Goal: Task Accomplishment & Management: Use online tool/utility

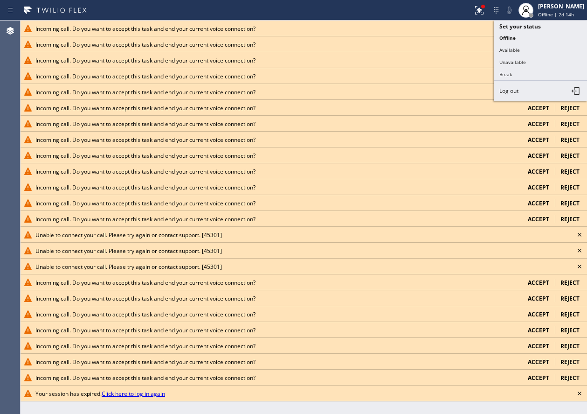
click at [525, 38] on button "Offline" at bounding box center [540, 38] width 93 height 12
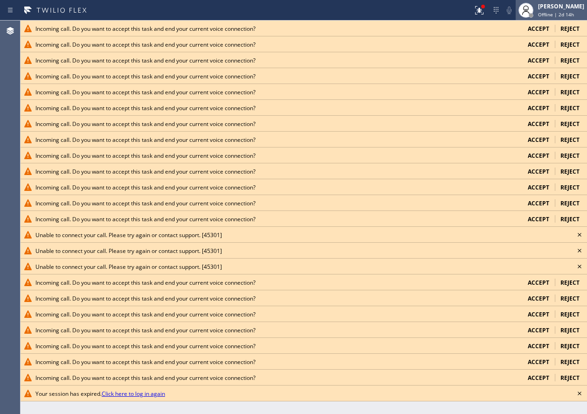
click at [564, 7] on div "[PERSON_NAME]" at bounding box center [561, 6] width 46 height 8
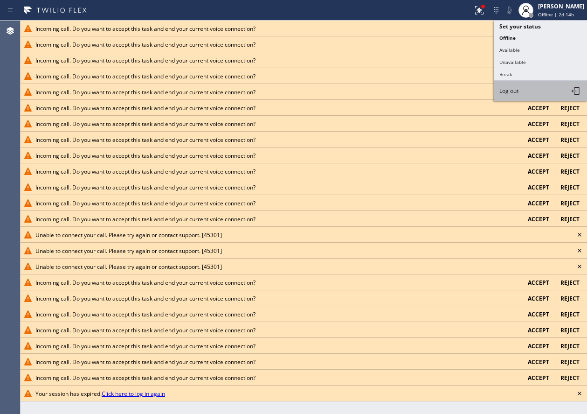
click at [537, 86] on button "Log out" at bounding box center [540, 91] width 93 height 21
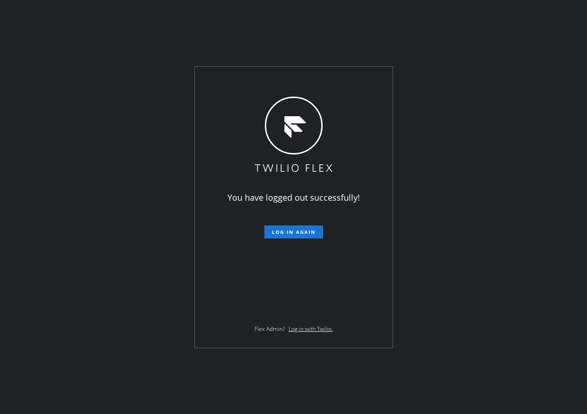
click at [535, 222] on div "You have logged out successfully! Log in again Flex Admin? Log in with Twilio." at bounding box center [293, 207] width 587 height 414
click at [299, 229] on span "Log in again" at bounding box center [294, 232] width 44 height 7
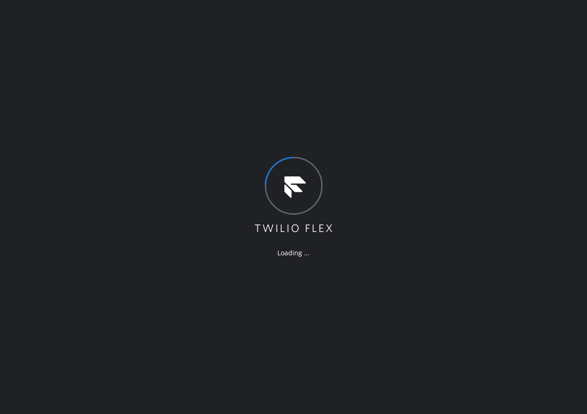
click at [493, 250] on div "Loading ..." at bounding box center [293, 207] width 587 height 414
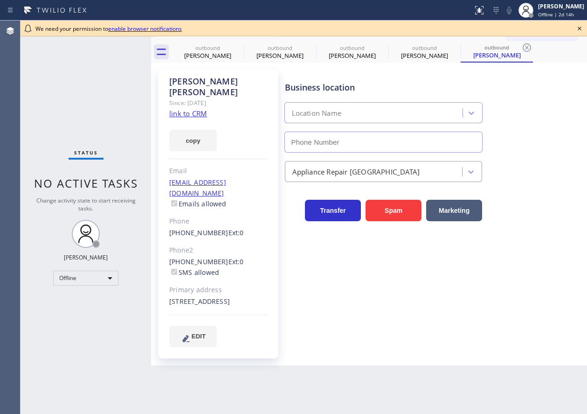
type input "[PHONE_NUMBER]"
click at [238, 47] on icon at bounding box center [237, 47] width 11 height 11
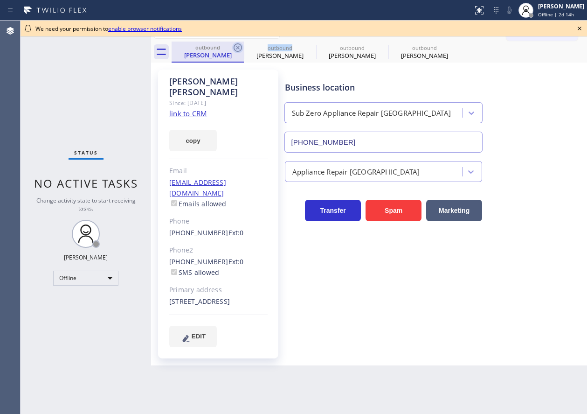
click at [237, 46] on icon at bounding box center [238, 47] width 8 height 8
click at [0, 0] on icon at bounding box center [0, 0] width 0 height 0
click at [237, 46] on icon at bounding box center [238, 47] width 8 height 8
click at [0, 0] on icon at bounding box center [0, 0] width 0 height 0
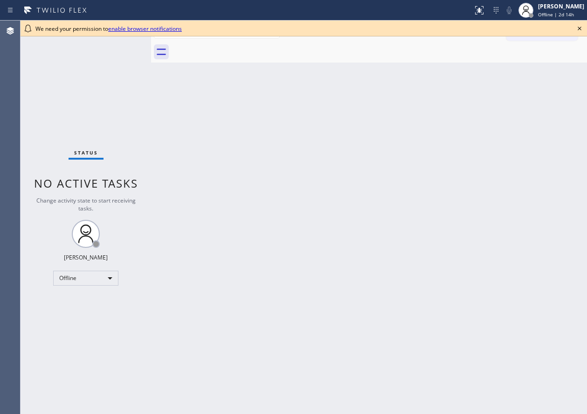
click at [237, 46] on div at bounding box center [380, 52] width 416 height 21
click at [580, 28] on icon at bounding box center [579, 28] width 11 height 11
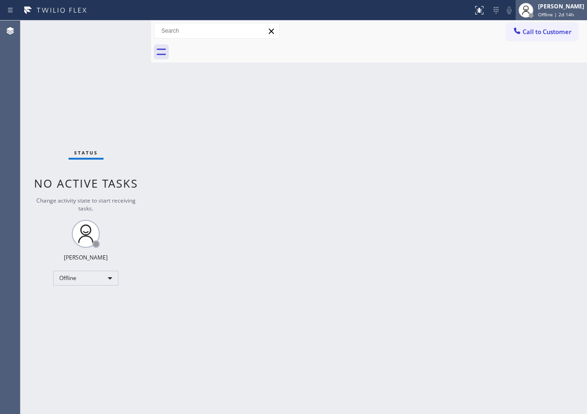
click at [536, 10] on div at bounding box center [526, 10] width 21 height 21
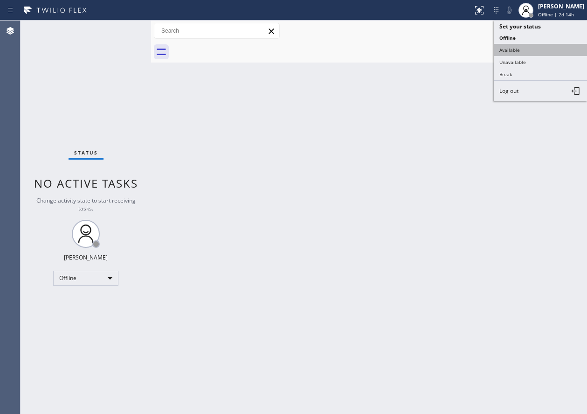
click at [522, 48] on button "Available" at bounding box center [540, 50] width 93 height 12
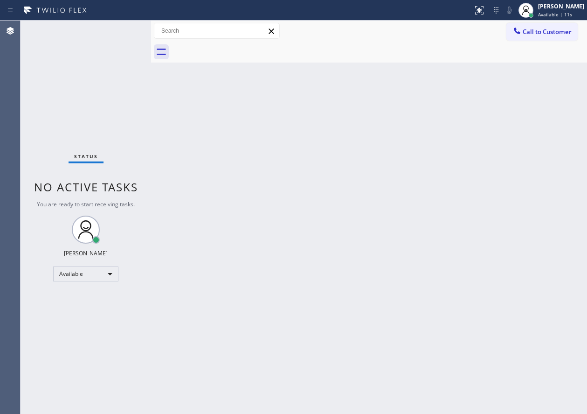
click at [541, 168] on div "Back to Dashboard Change Sender ID Customers Technicians Select a contact Outbo…" at bounding box center [369, 217] width 436 height 393
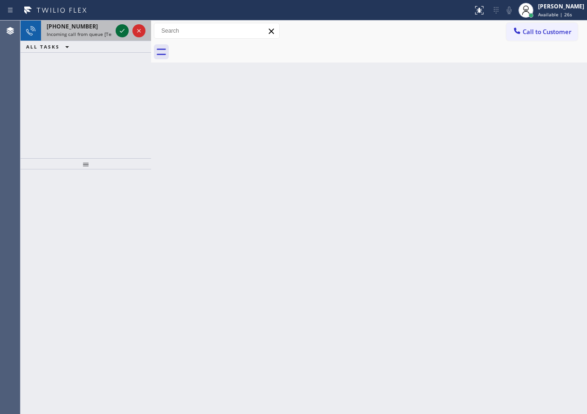
click at [121, 30] on icon at bounding box center [122, 30] width 11 height 11
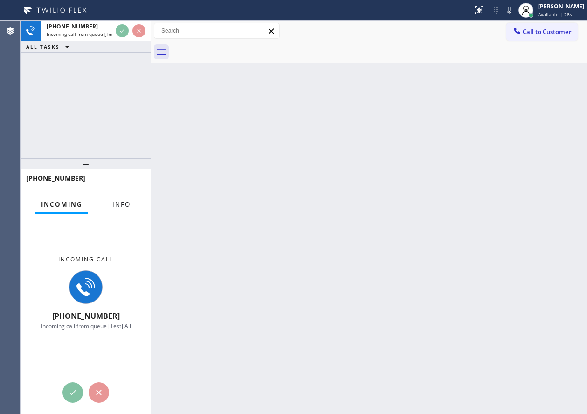
click at [122, 208] on span "Info" at bounding box center [121, 204] width 18 height 8
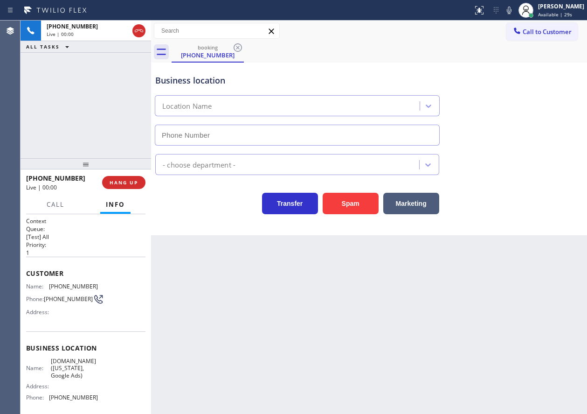
type input "[PHONE_NUMBER]"
click at [71, 376] on span "[DOMAIN_NAME] ([US_STATE], Google Ads)" at bounding box center [74, 367] width 47 height 21
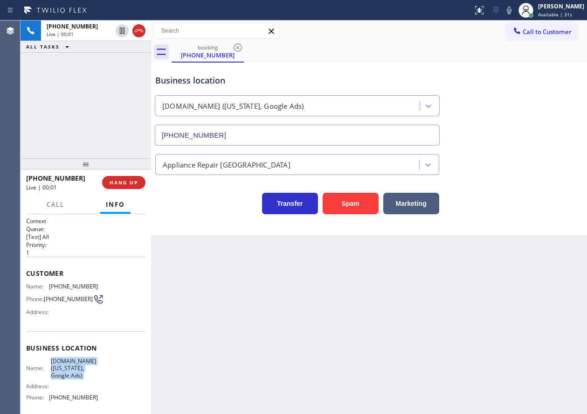
click at [71, 376] on span "[DOMAIN_NAME] ([US_STATE], Google Ads)" at bounding box center [74, 367] width 47 height 21
copy span "[DOMAIN_NAME] ([US_STATE], Google Ads)"
click at [271, 141] on input "[PHONE_NUMBER]" at bounding box center [297, 135] width 285 height 21
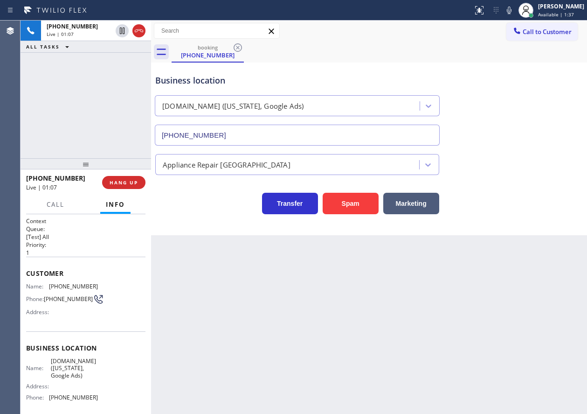
drag, startPoint x: 393, startPoint y: 269, endPoint x: 554, endPoint y: 265, distance: 161.0
click at [393, 269] on div "Back to Dashboard Change Sender ID Customers Technicians Select a contact Outbo…" at bounding box center [369, 217] width 436 height 393
click at [77, 287] on span "[PHONE_NUMBER]" at bounding box center [73, 286] width 49 height 7
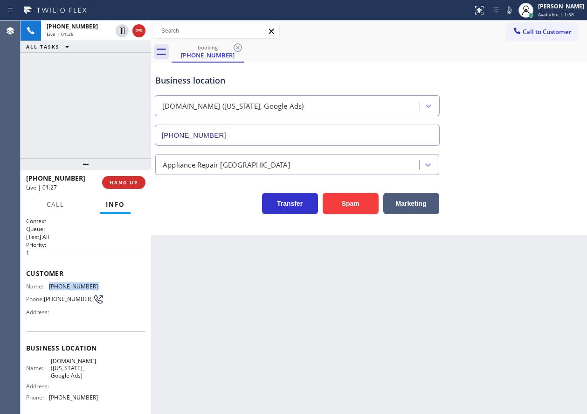
copy span "[PHONE_NUMBER]"
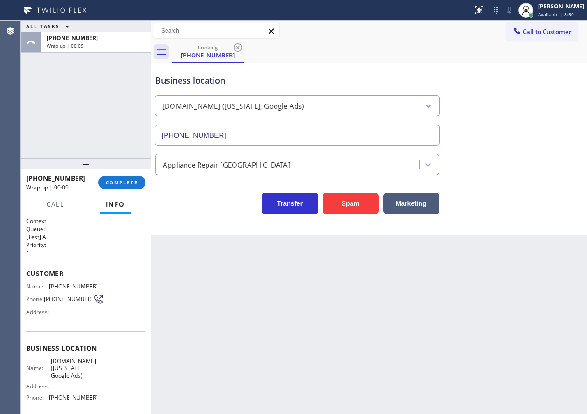
click at [136, 175] on div "[PHONE_NUMBER] Wrap up | 00:09 COMPLETE" at bounding box center [85, 182] width 119 height 24
click at [143, 185] on button "COMPLETE" at bounding box center [121, 182] width 47 height 13
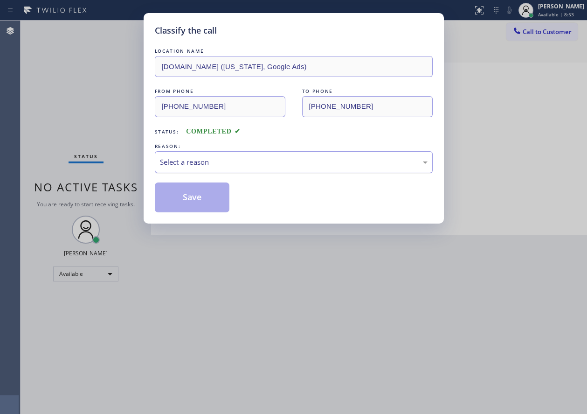
click at [246, 162] on div "Select a reason" at bounding box center [294, 162] width 268 height 11
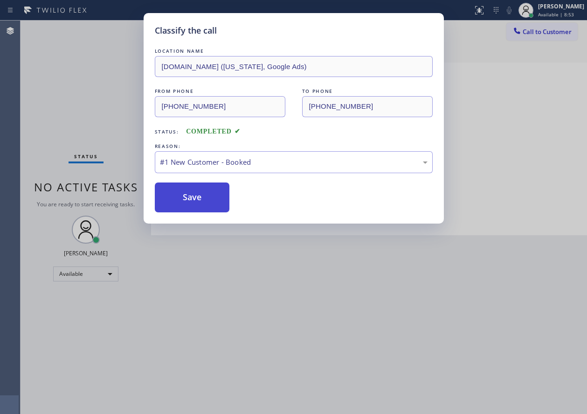
click at [190, 194] on button "Save" at bounding box center [192, 197] width 75 height 30
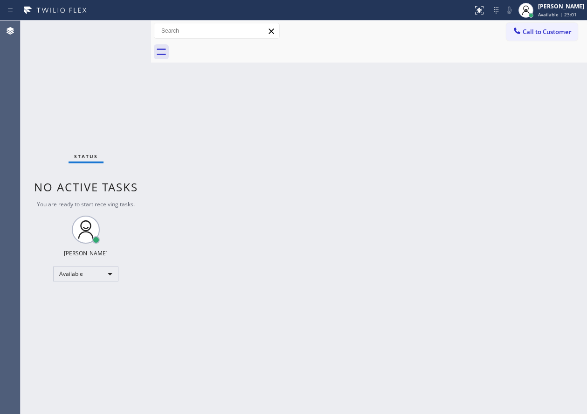
click at [415, 107] on div "Back to Dashboard Change Sender ID Customers Technicians Select a contact Outbo…" at bounding box center [369, 217] width 436 height 393
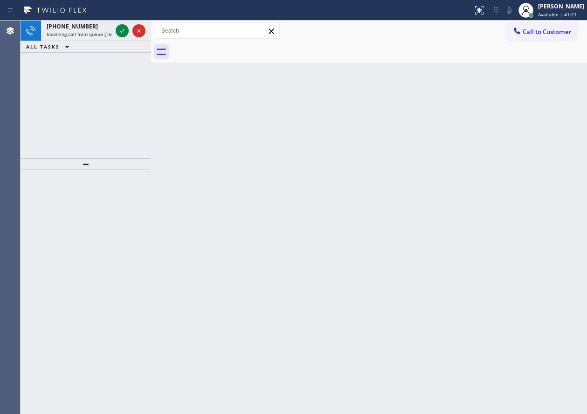
drag, startPoint x: 530, startPoint y: 200, endPoint x: 465, endPoint y: 166, distance: 73.4
click at [530, 200] on div "Back to Dashboard Change Sender ID Customers Technicians Select a contact Outbo…" at bounding box center [369, 217] width 436 height 393
click at [120, 28] on icon at bounding box center [122, 30] width 11 height 11
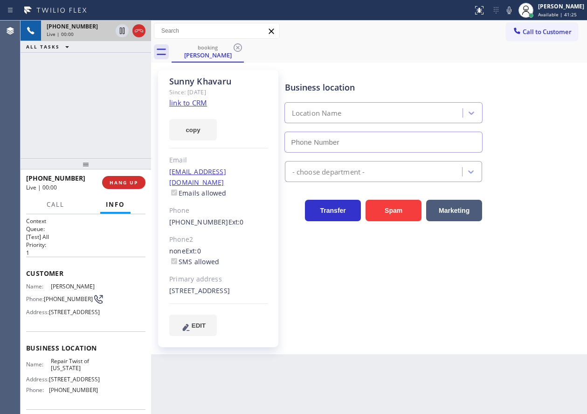
type input "[PHONE_NUMBER]"
click at [74, 372] on span "Repair Twist of [US_STATE]" at bounding box center [74, 364] width 47 height 14
copy span "Repair Twist of [US_STATE]"
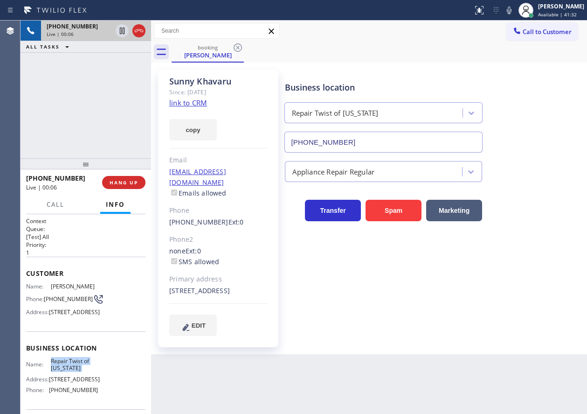
click at [360, 142] on input "[PHONE_NUMBER]" at bounding box center [384, 142] width 199 height 21
click at [198, 98] on link "link to CRM" at bounding box center [188, 102] width 38 height 9
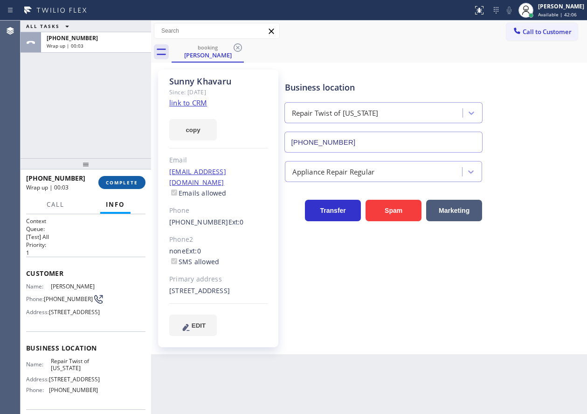
click at [138, 178] on button "COMPLETE" at bounding box center [121, 182] width 47 height 13
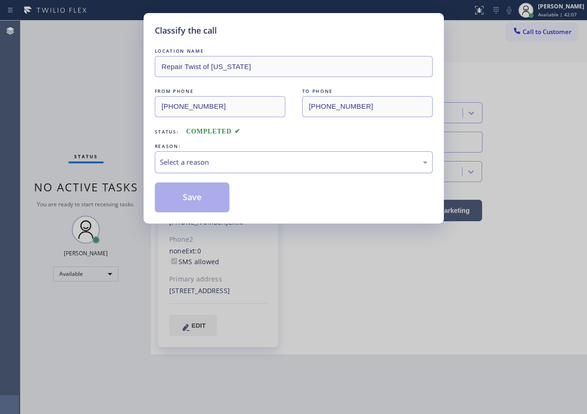
click at [264, 167] on div "Select a reason" at bounding box center [294, 162] width 278 height 22
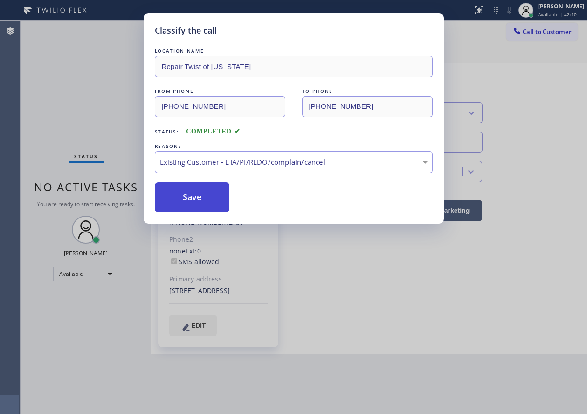
click at [176, 189] on button "Save" at bounding box center [192, 197] width 75 height 30
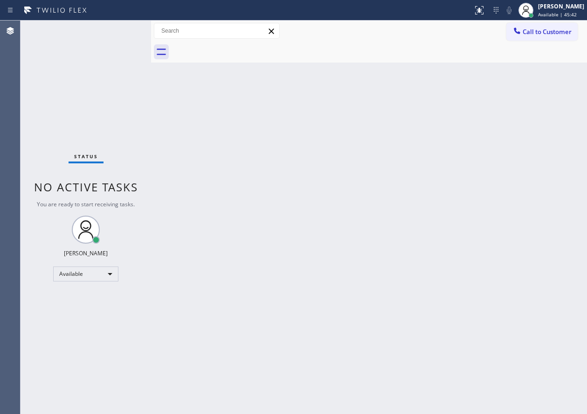
click at [517, 276] on div "Back to Dashboard Change Sender ID Customers Technicians Select a contact Outbo…" at bounding box center [369, 217] width 436 height 393
click at [471, 332] on div "Back to Dashboard Change Sender ID Customers Technicians Select a contact Outbo…" at bounding box center [369, 217] width 436 height 393
click at [192, 263] on div "Back to Dashboard Change Sender ID Customers Technicians Select a contact Outbo…" at bounding box center [369, 217] width 436 height 393
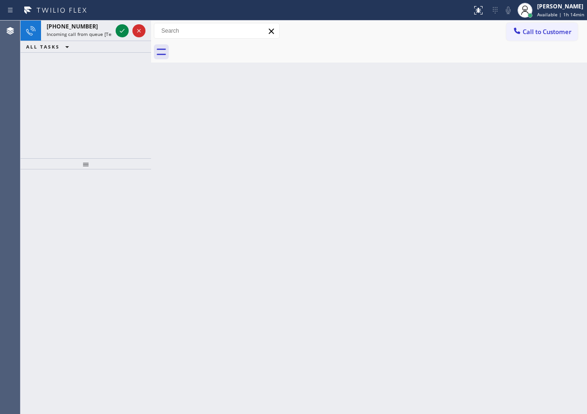
click at [518, 131] on div "Back to Dashboard Change Sender ID Customers Technicians Select a contact Outbo…" at bounding box center [369, 217] width 436 height 393
click at [124, 30] on icon at bounding box center [122, 31] width 5 height 4
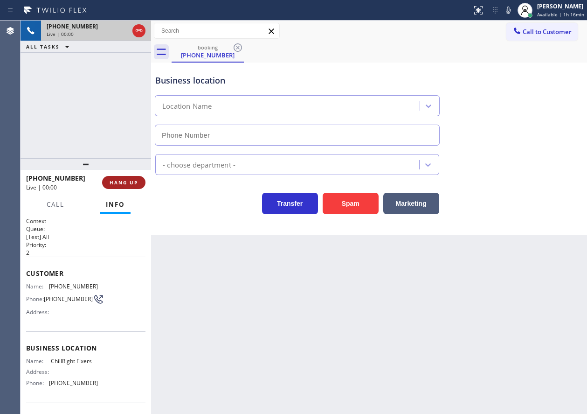
type input "[PHONE_NUMBER]"
click at [124, 180] on span "HANG UP" at bounding box center [124, 182] width 28 height 7
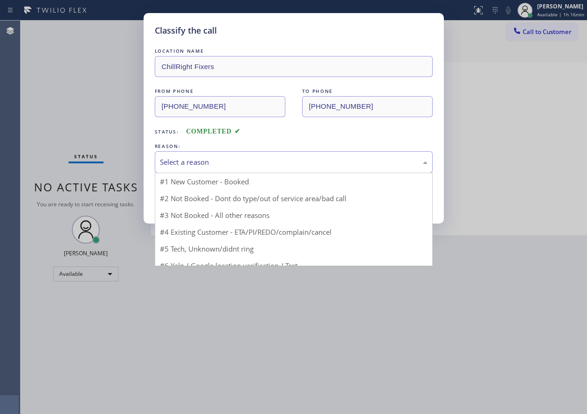
click at [261, 162] on div "Select a reason" at bounding box center [294, 162] width 268 height 11
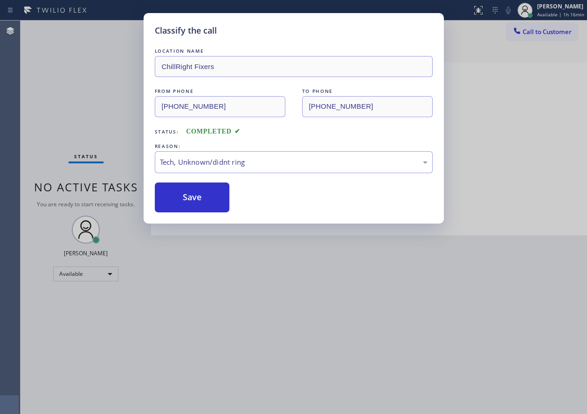
click at [189, 208] on button "Save" at bounding box center [192, 197] width 75 height 30
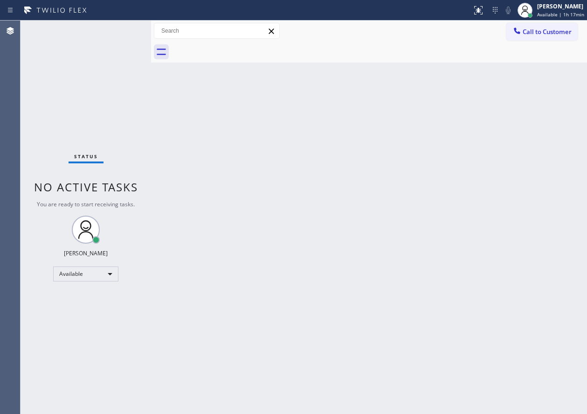
click at [562, 186] on div "Back to Dashboard Change Sender ID Customers Technicians Select a contact Outbo…" at bounding box center [369, 217] width 436 height 393
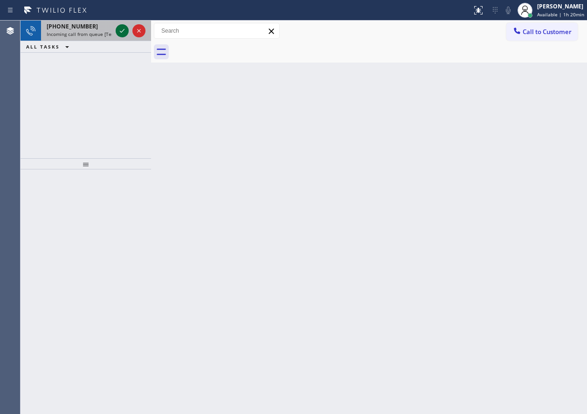
click at [123, 30] on icon at bounding box center [122, 30] width 11 height 11
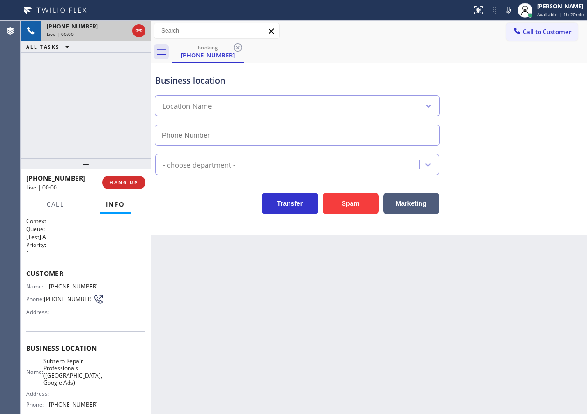
type input "[PHONE_NUMBER]"
click at [74, 367] on span "Subzero Repair Professionals ([GEOGRAPHIC_DATA], Google Ads)" at bounding box center [72, 371] width 59 height 29
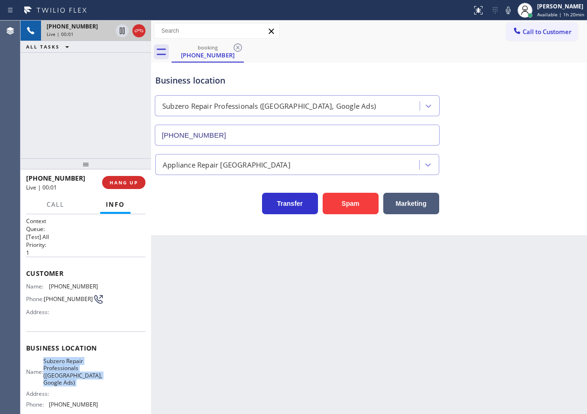
click at [74, 367] on span "Subzero Repair Professionals ([GEOGRAPHIC_DATA], Google Ads)" at bounding box center [72, 371] width 59 height 29
click at [273, 136] on input "[PHONE_NUMBER]" at bounding box center [297, 135] width 285 height 21
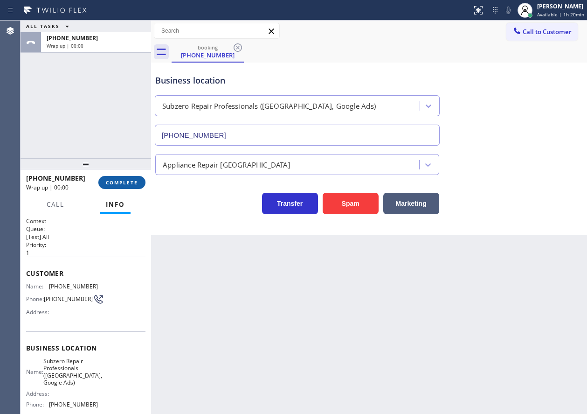
click at [126, 181] on span "COMPLETE" at bounding box center [122, 182] width 32 height 7
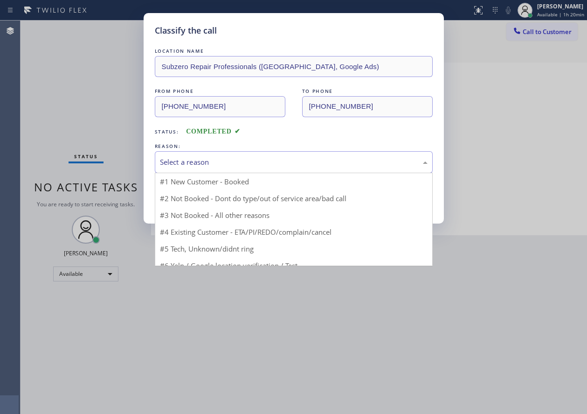
click at [256, 163] on div "Select a reason" at bounding box center [294, 162] width 268 height 11
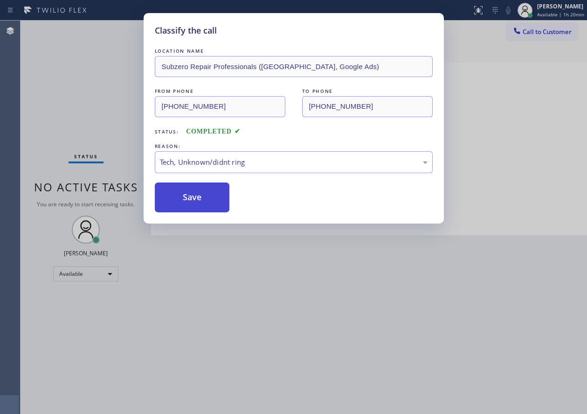
click at [201, 194] on button "Save" at bounding box center [192, 197] width 75 height 30
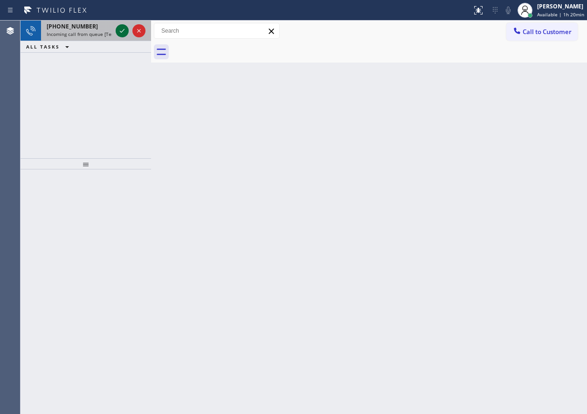
click at [121, 29] on icon at bounding box center [122, 30] width 11 height 11
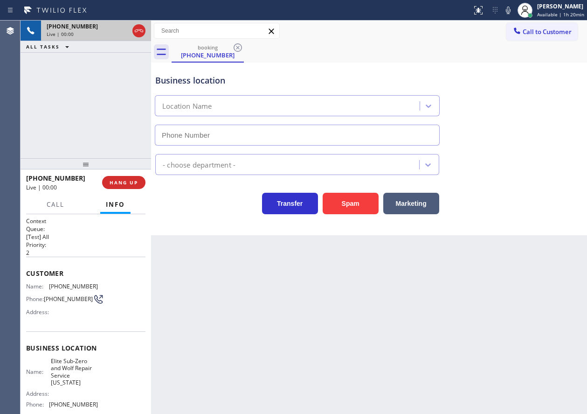
type input "[PHONE_NUMBER]"
click at [70, 371] on span "Elite Sub-Zero and Wolf Repair Service [US_STATE]" at bounding box center [74, 371] width 47 height 29
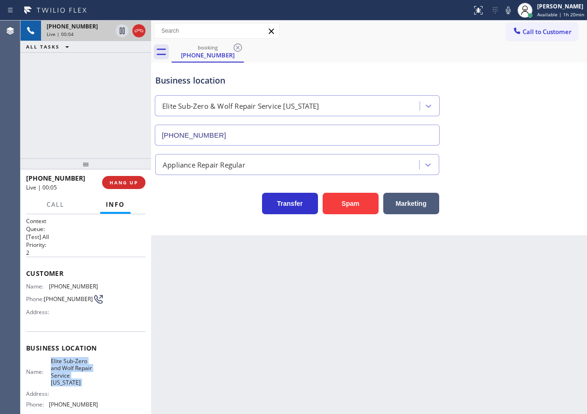
click at [70, 371] on span "Elite Sub-Zero and Wolf Repair Service [US_STATE]" at bounding box center [74, 371] width 47 height 29
copy span "Elite Sub-Zero and Wolf Repair Service [US_STATE]"
click at [232, 133] on input "[PHONE_NUMBER]" at bounding box center [297, 135] width 285 height 21
click at [233, 133] on input "[PHONE_NUMBER]" at bounding box center [297, 135] width 285 height 21
drag, startPoint x: 233, startPoint y: 133, endPoint x: 557, endPoint y: 208, distance: 333.2
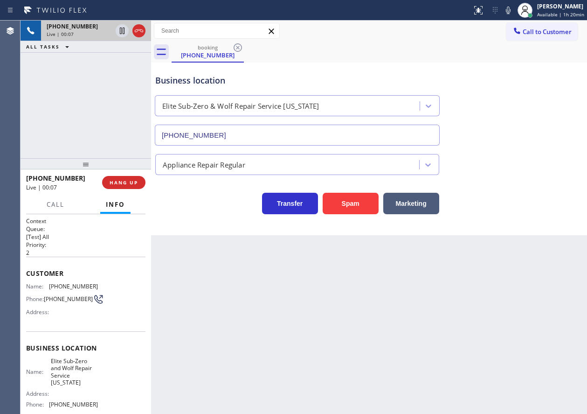
click at [233, 133] on input "[PHONE_NUMBER]" at bounding box center [297, 135] width 285 height 21
click at [78, 285] on span "[PHONE_NUMBER]" at bounding box center [73, 286] width 49 height 7
copy span "[PHONE_NUMBER]"
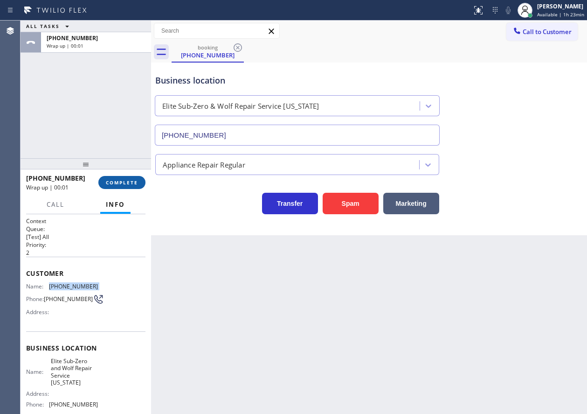
click at [117, 182] on span "COMPLETE" at bounding box center [122, 182] width 32 height 7
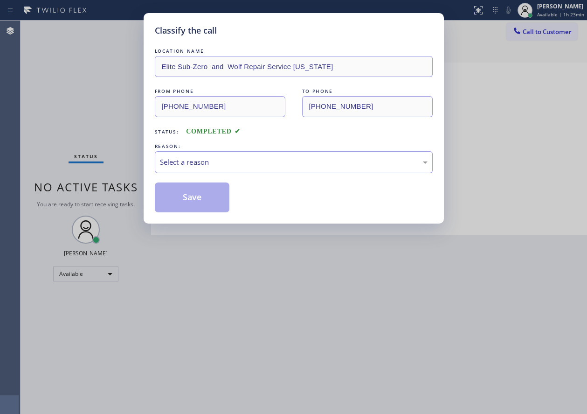
click at [239, 162] on div "Select a reason" at bounding box center [294, 162] width 268 height 11
click at [196, 195] on button "Save" at bounding box center [192, 197] width 75 height 30
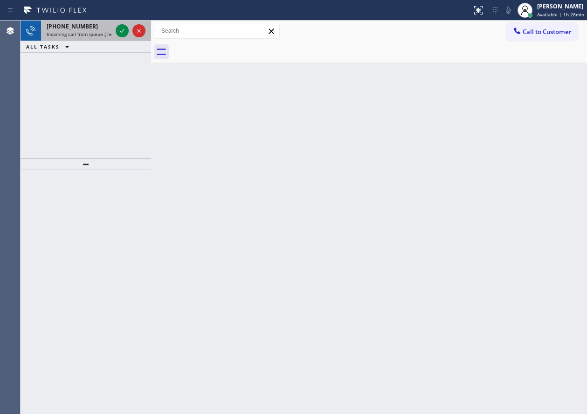
click at [123, 31] on icon at bounding box center [122, 31] width 5 height 4
click at [123, 32] on icon at bounding box center [122, 30] width 11 height 11
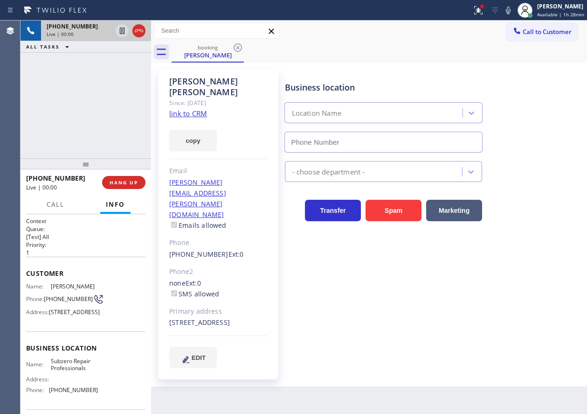
type input "[PHONE_NUMBER]"
click at [186, 109] on link "link to CRM" at bounding box center [188, 113] width 38 height 9
click at [79, 372] on span "Subzero Repair Professionals" at bounding box center [74, 364] width 47 height 14
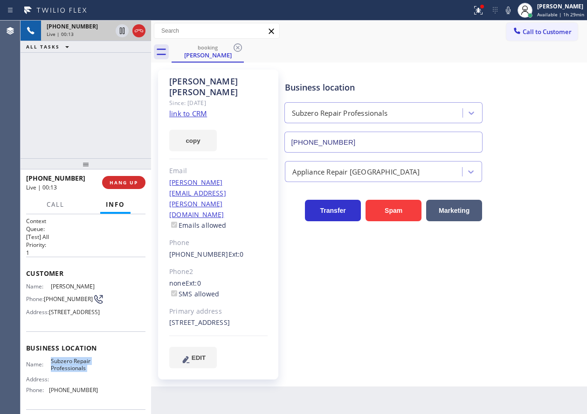
copy span "Subzero Repair Professionals"
click at [400, 140] on input "[PHONE_NUMBER]" at bounding box center [384, 142] width 199 height 21
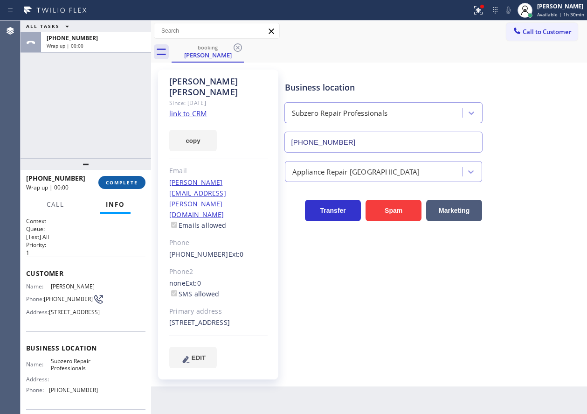
click at [125, 182] on span "COMPLETE" at bounding box center [122, 182] width 32 height 7
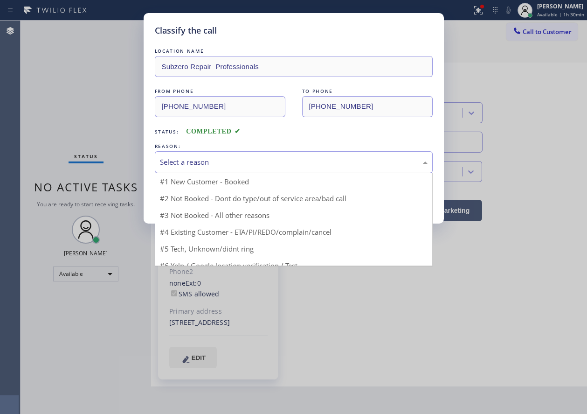
click at [244, 161] on div "Select a reason" at bounding box center [294, 162] width 268 height 11
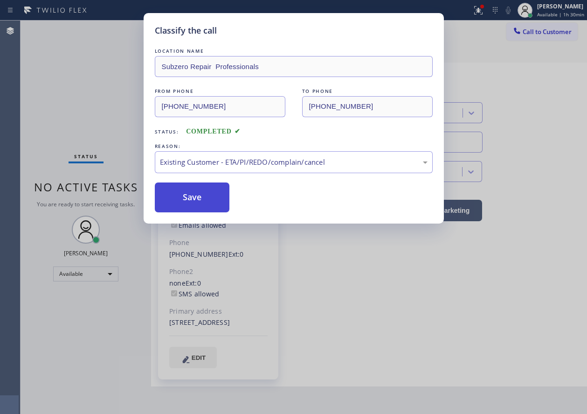
click at [194, 191] on button "Save" at bounding box center [192, 197] width 75 height 30
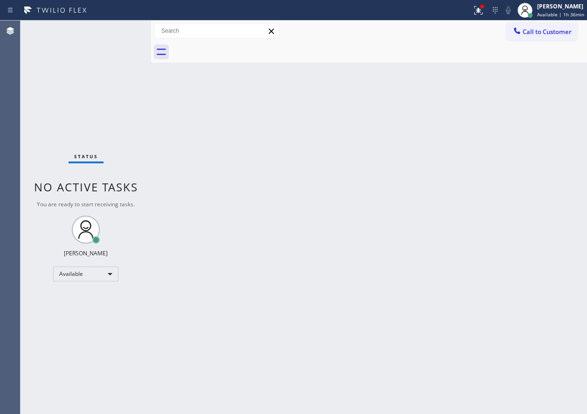
click at [214, 242] on div "Back to Dashboard Change Sender ID Customers Technicians Select a contact Outbo…" at bounding box center [369, 217] width 436 height 393
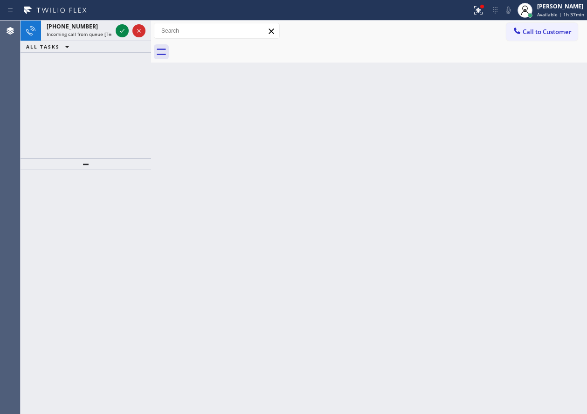
click at [519, 133] on div "Back to Dashboard Change Sender ID Customers Technicians Select a contact Outbo…" at bounding box center [369, 217] width 436 height 393
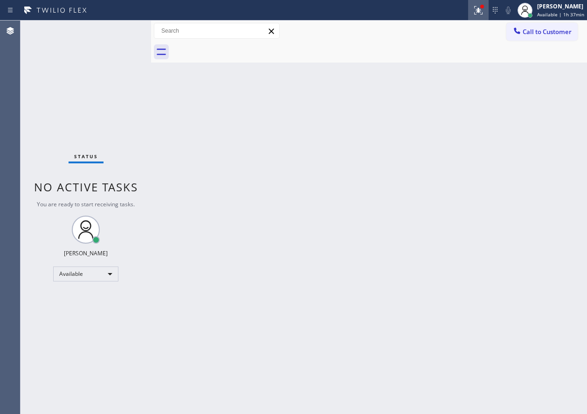
click at [484, 9] on icon at bounding box center [478, 10] width 11 height 11
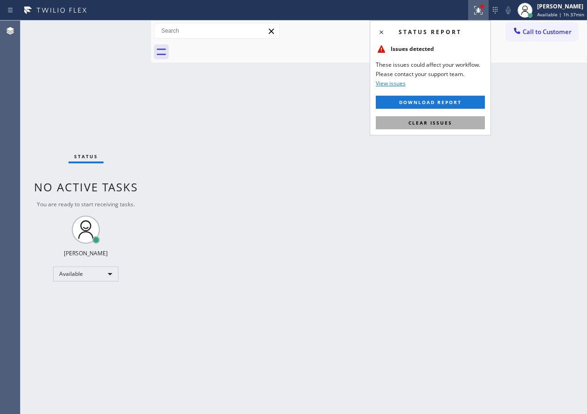
click at [460, 122] on button "Clear issues" at bounding box center [430, 122] width 109 height 13
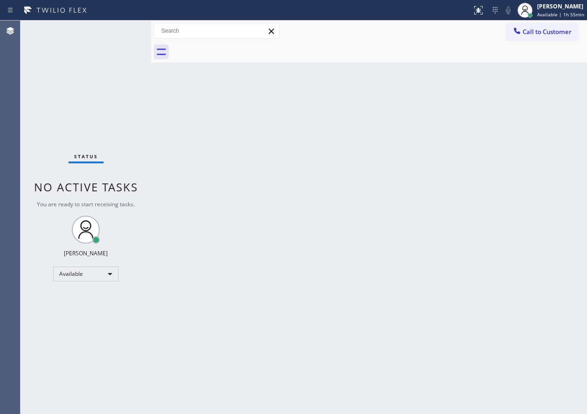
click at [225, 237] on div "Back to Dashboard Change Sender ID Customers Technicians Select a contact Outbo…" at bounding box center [369, 217] width 436 height 393
click at [447, 103] on div "Back to Dashboard Change Sender ID Customers Technicians Select a contact Outbo…" at bounding box center [369, 217] width 436 height 393
click at [568, 8] on div "[PERSON_NAME]" at bounding box center [560, 6] width 47 height 8
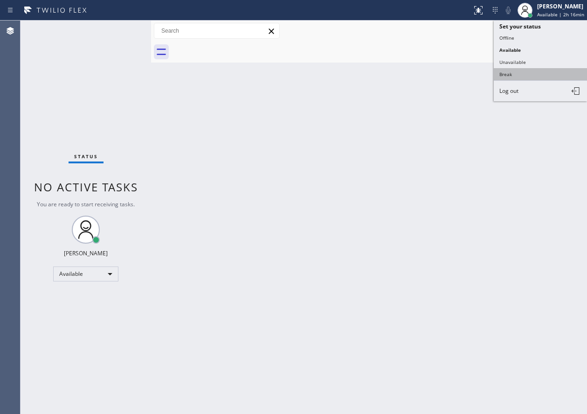
click at [532, 76] on button "Break" at bounding box center [540, 74] width 93 height 12
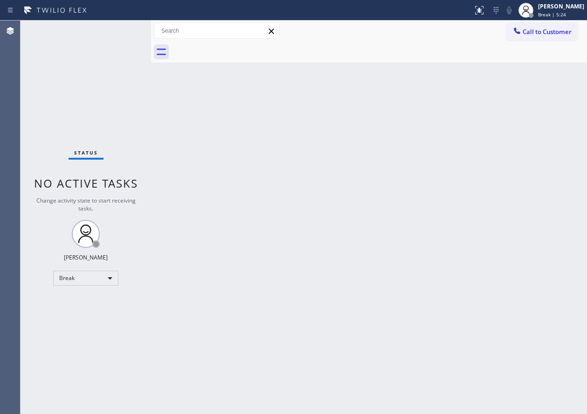
click at [568, 185] on div "Back to Dashboard Change Sender ID Customers Technicians Select a contact Outbo…" at bounding box center [369, 217] width 436 height 393
click at [193, 303] on div "Back to Dashboard Change Sender ID Customers Technicians Select a contact Outbo…" at bounding box center [369, 217] width 436 height 393
click at [536, 10] on div at bounding box center [526, 10] width 21 height 21
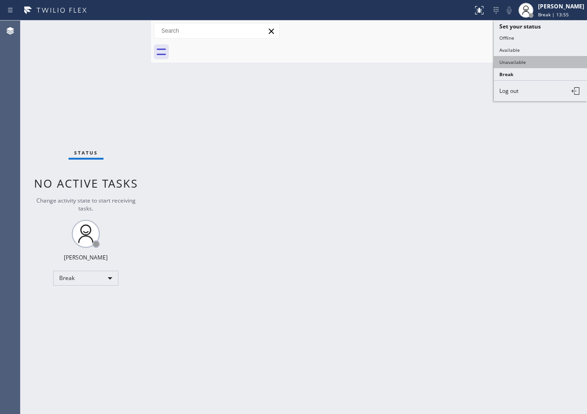
click at [525, 56] on button "Unavailable" at bounding box center [540, 62] width 93 height 12
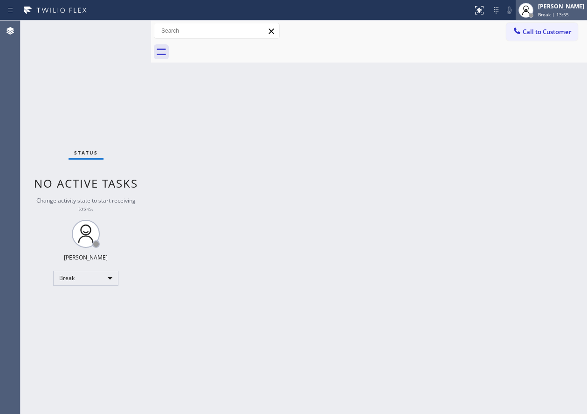
click at [536, 19] on div at bounding box center [526, 10] width 21 height 21
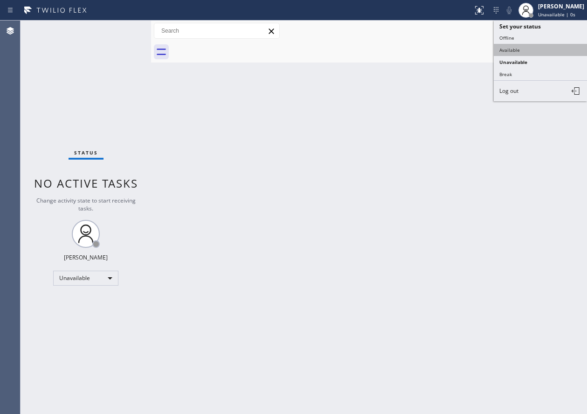
click at [525, 49] on button "Available" at bounding box center [540, 50] width 93 height 12
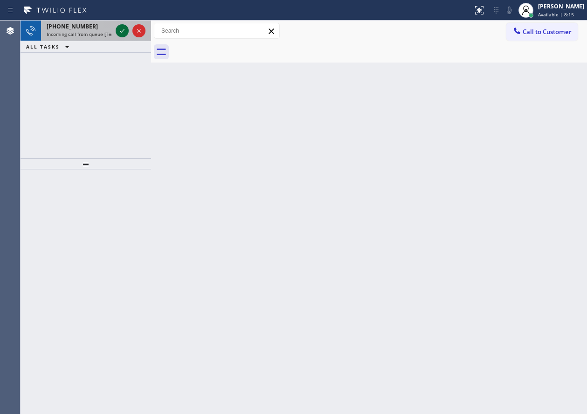
click at [116, 33] on div at bounding box center [131, 31] width 34 height 21
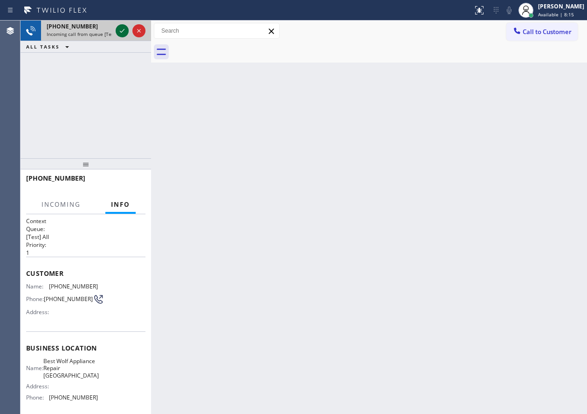
click at [120, 32] on icon at bounding box center [122, 30] width 11 height 11
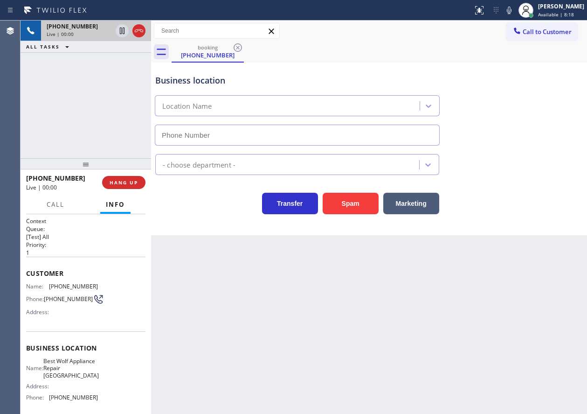
type input "[PHONE_NUMBER]"
click at [84, 375] on span "Best Wolf Appliance Repair [GEOGRAPHIC_DATA]" at bounding box center [71, 367] width 56 height 21
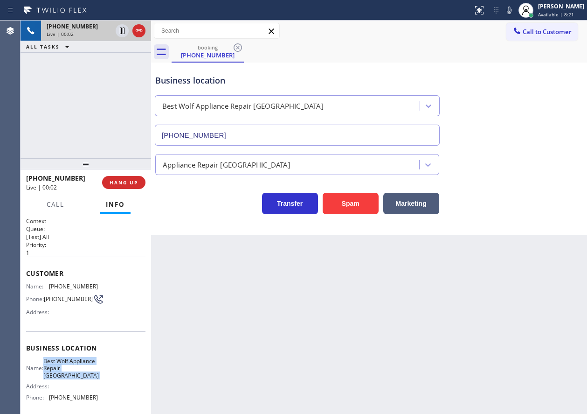
click at [84, 375] on span "Best Wolf Appliance Repair [GEOGRAPHIC_DATA]" at bounding box center [71, 367] width 56 height 21
copy span "Best Wolf Appliance Repair [GEOGRAPHIC_DATA]"
click at [298, 133] on input "[PHONE_NUMBER]" at bounding box center [297, 135] width 285 height 21
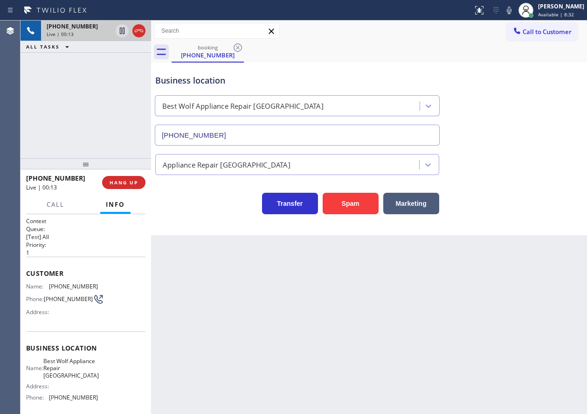
click at [527, 264] on div "Back to Dashboard Change Sender ID Customers Technicians Select a contact Outbo…" at bounding box center [369, 217] width 436 height 393
click at [514, 7] on icon at bounding box center [509, 10] width 11 height 11
click at [515, 11] on icon at bounding box center [509, 10] width 11 height 11
click at [54, 205] on span "Call" at bounding box center [56, 204] width 18 height 8
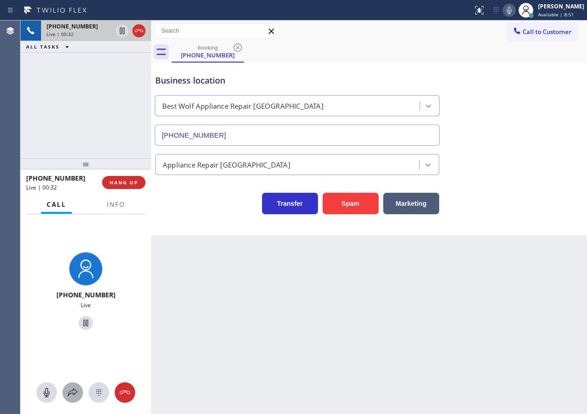
click at [77, 391] on icon at bounding box center [72, 392] width 11 height 11
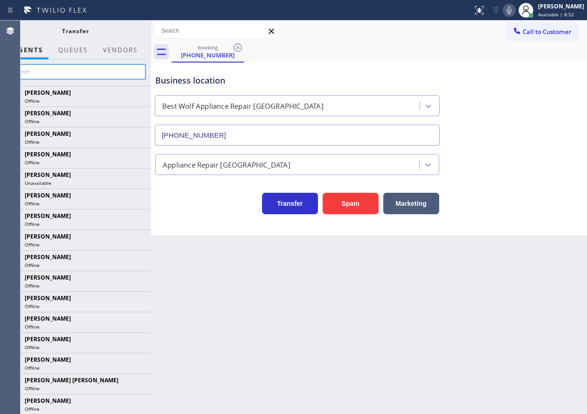
click at [65, 74] on input "text" at bounding box center [75, 71] width 140 height 15
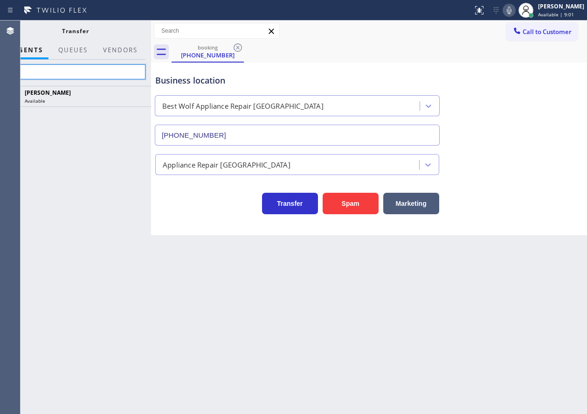
type input "niz"
click at [515, 9] on icon at bounding box center [509, 10] width 11 height 11
click at [513, 12] on icon at bounding box center [509, 10] width 11 height 11
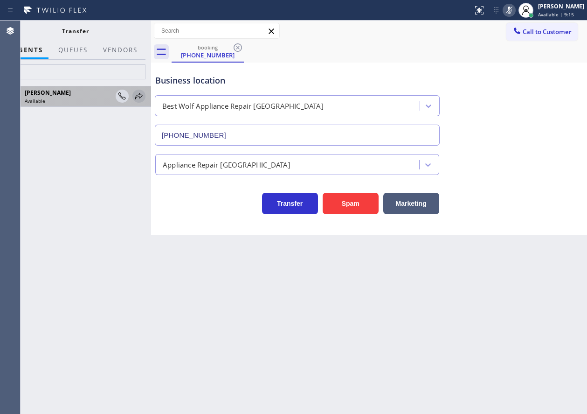
click at [139, 97] on icon at bounding box center [138, 95] width 11 height 11
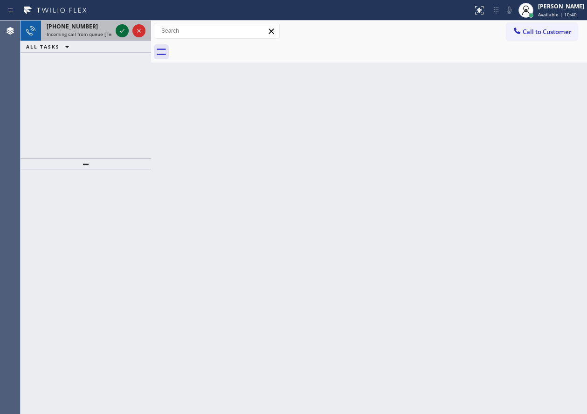
click at [122, 33] on icon at bounding box center [122, 30] width 11 height 11
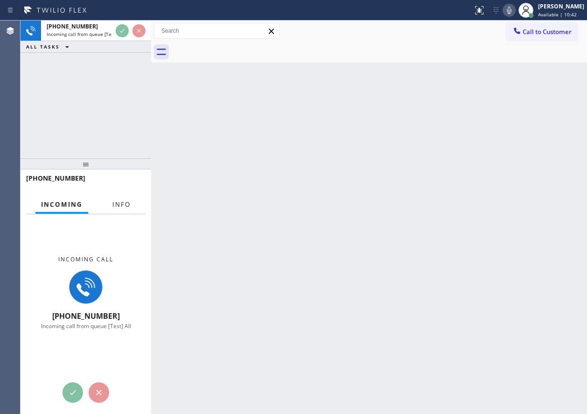
click at [114, 206] on span "Info" at bounding box center [121, 204] width 18 height 8
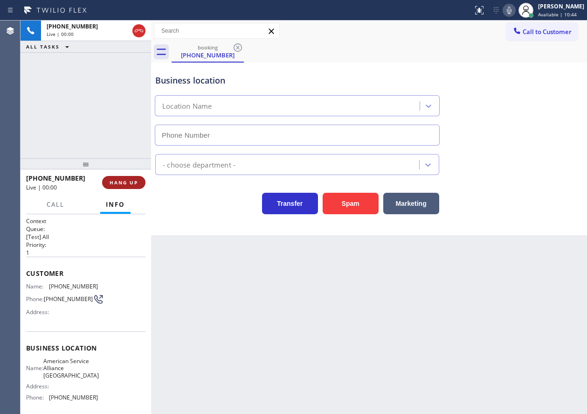
type input "[PHONE_NUMBER]"
click at [127, 180] on span "HANG UP" at bounding box center [124, 182] width 28 height 7
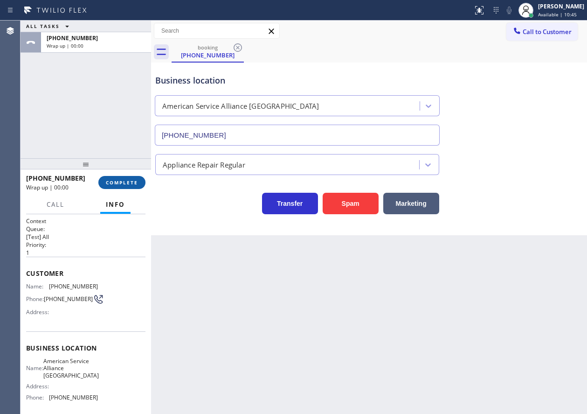
click at [127, 180] on span "COMPLETE" at bounding box center [122, 182] width 32 height 7
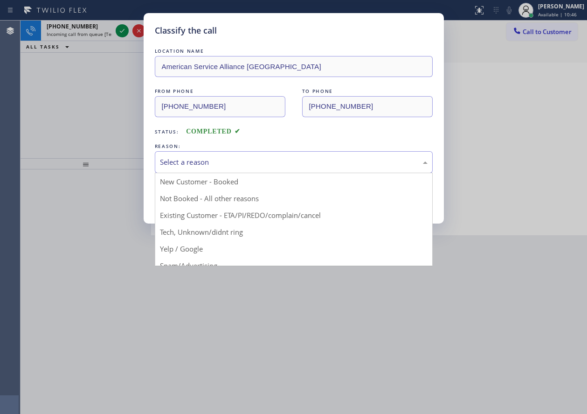
click at [232, 161] on div "Select a reason" at bounding box center [294, 162] width 268 height 11
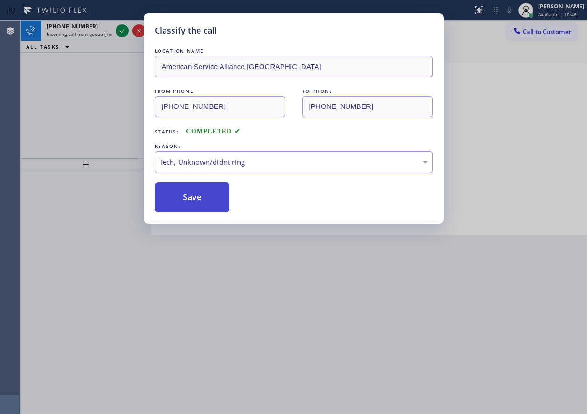
click at [192, 188] on button "Save" at bounding box center [192, 197] width 75 height 30
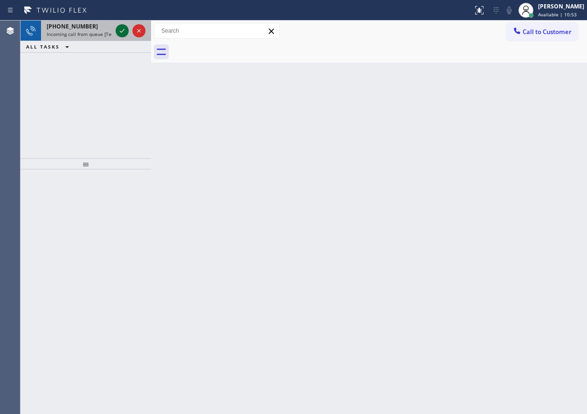
click at [122, 27] on icon at bounding box center [122, 30] width 11 height 11
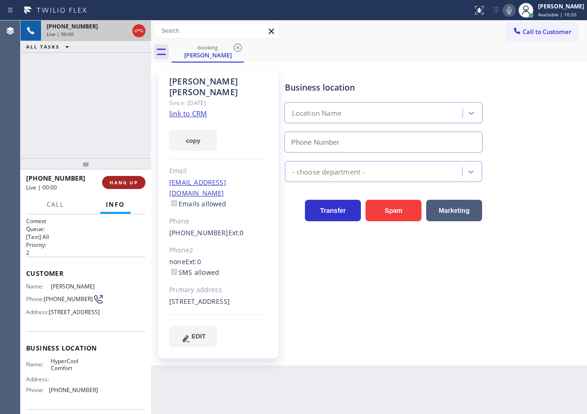
click at [118, 181] on span "HANG UP" at bounding box center [124, 182] width 28 height 7
type input "[PHONE_NUMBER]"
click at [118, 181] on span "HANG UP" at bounding box center [124, 182] width 28 height 7
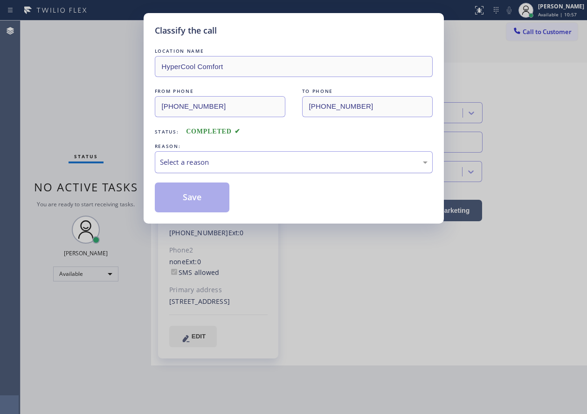
click at [272, 158] on div "Select a reason" at bounding box center [294, 162] width 268 height 11
click at [200, 198] on button "Save" at bounding box center [192, 197] width 75 height 30
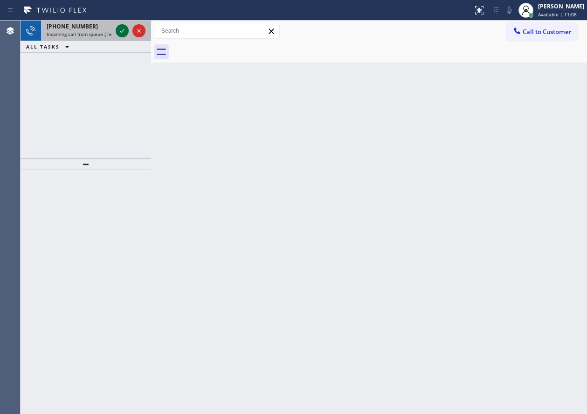
click at [121, 33] on icon at bounding box center [122, 30] width 11 height 11
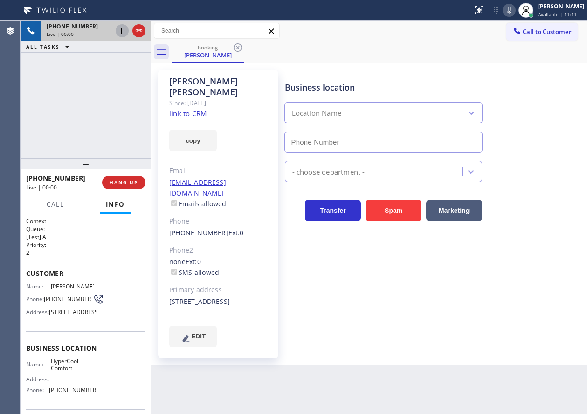
type input "[PHONE_NUMBER]"
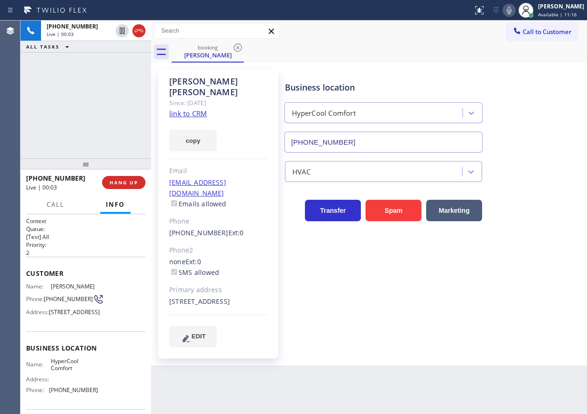
click at [198, 109] on link "link to CRM" at bounding box center [188, 113] width 38 height 9
click at [68, 372] on span "HyperCool Comfort" at bounding box center [74, 364] width 47 height 14
copy span "HyperCool Comfort"
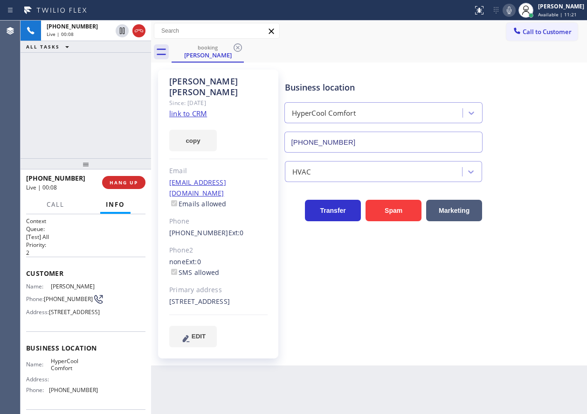
click at [369, 144] on input "[PHONE_NUMBER]" at bounding box center [384, 142] width 199 height 21
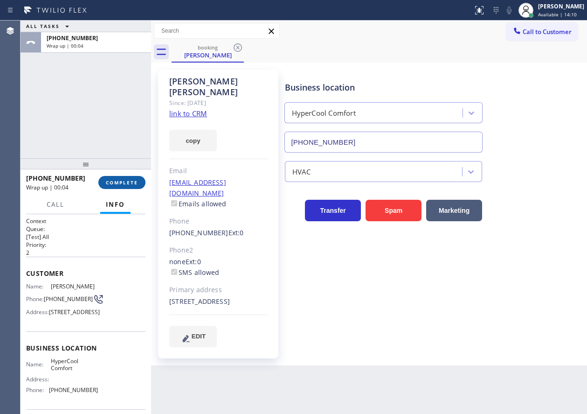
click at [132, 186] on button "COMPLETE" at bounding box center [121, 182] width 47 height 13
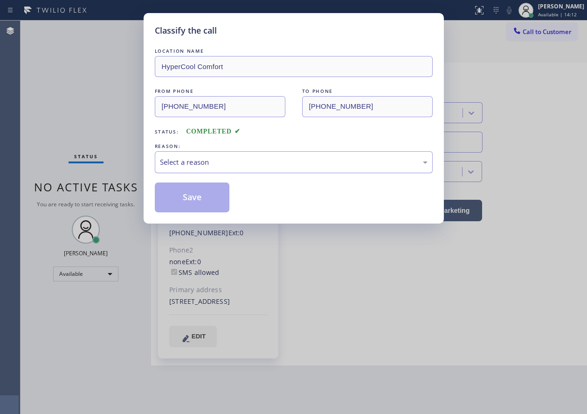
click at [249, 161] on div "Select a reason" at bounding box center [294, 162] width 268 height 11
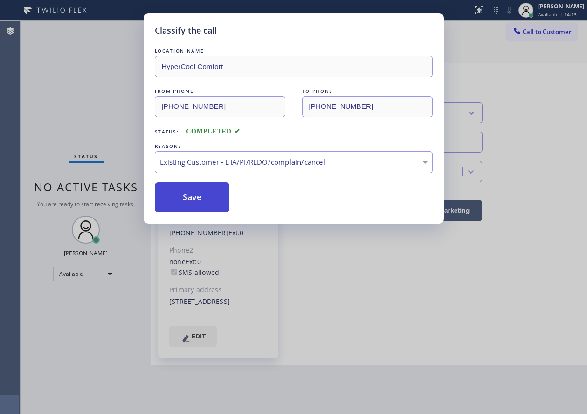
drag, startPoint x: 192, startPoint y: 188, endPoint x: 261, endPoint y: 303, distance: 133.7
click at [192, 188] on button "Save" at bounding box center [192, 197] width 75 height 30
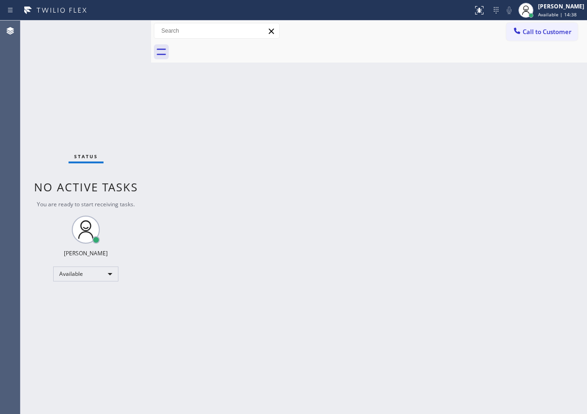
click at [461, 88] on div "Back to Dashboard Change Sender ID Customers Technicians Select a contact Outbo…" at bounding box center [369, 217] width 436 height 393
click at [520, 350] on div "Back to Dashboard Change Sender ID Customers Technicians Select a contact Outbo…" at bounding box center [369, 217] width 436 height 393
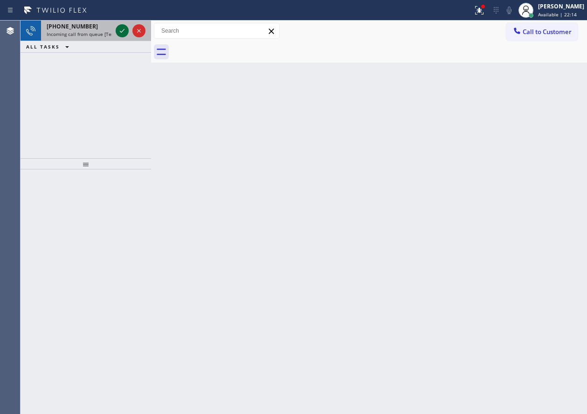
click at [120, 27] on icon at bounding box center [122, 30] width 11 height 11
click at [122, 24] on div at bounding box center [131, 31] width 34 height 21
click at [122, 31] on icon at bounding box center [122, 30] width 11 height 11
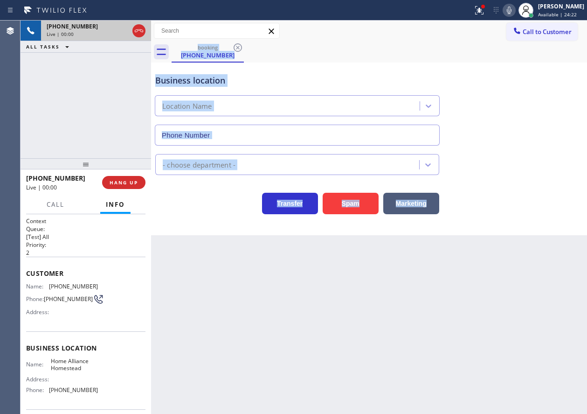
type input "[PHONE_NUMBER]"
click at [118, 185] on span "HANG UP" at bounding box center [124, 182] width 28 height 7
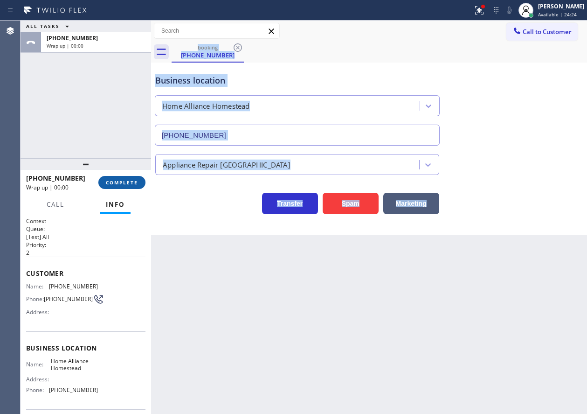
click at [119, 184] on span "COMPLETE" at bounding box center [122, 182] width 32 height 7
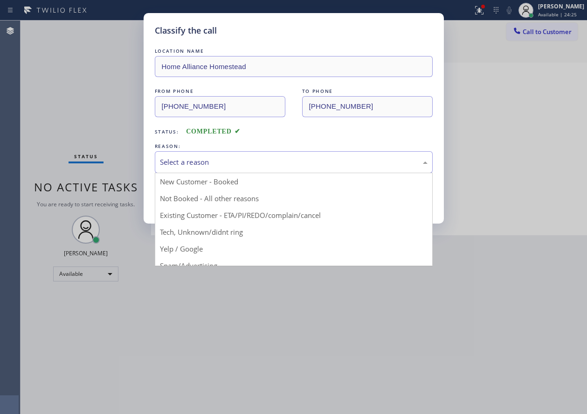
click at [218, 161] on div "Select a reason" at bounding box center [294, 162] width 268 height 11
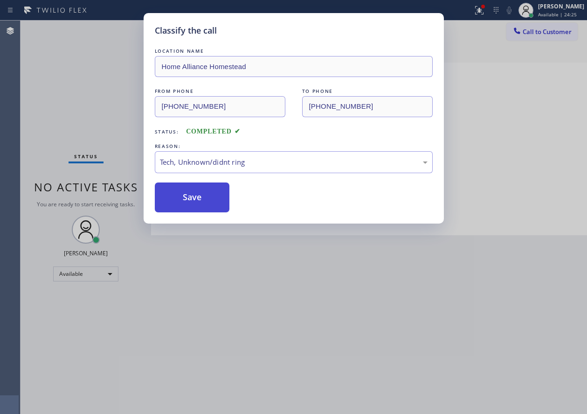
click at [200, 200] on button "Save" at bounding box center [192, 197] width 75 height 30
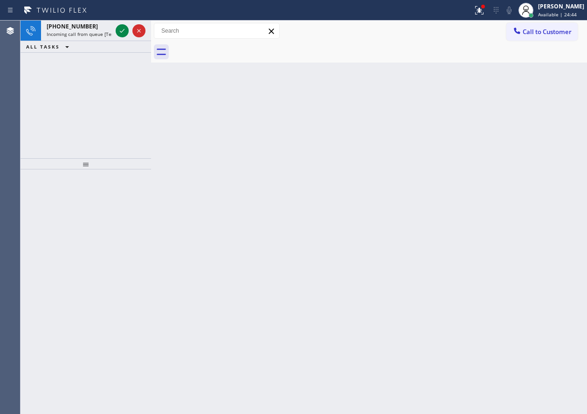
click at [557, 296] on div "Back to Dashboard Change Sender ID Customers Technicians Select a contact Outbo…" at bounding box center [369, 217] width 436 height 393
click at [399, 222] on div "Back to Dashboard Change Sender ID Customers Technicians Select a contact Outbo…" at bounding box center [369, 217] width 436 height 393
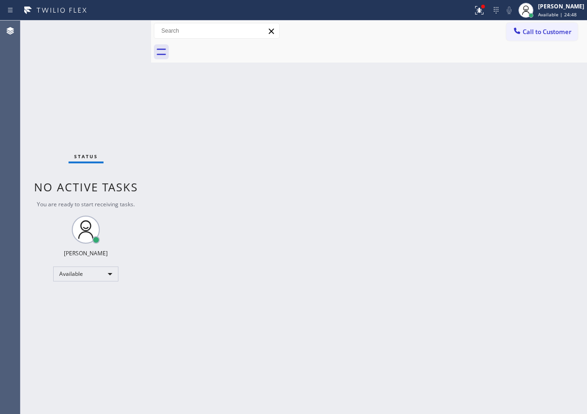
click at [399, 222] on div "Back to Dashboard Change Sender ID Customers Technicians Select a contact Outbo…" at bounding box center [369, 217] width 436 height 393
click at [400, 221] on div "Back to Dashboard Change Sender ID Customers Technicians Select a contact Outbo…" at bounding box center [369, 217] width 436 height 393
click at [530, 146] on div "Back to Dashboard Change Sender ID Customers Technicians Select a contact Outbo…" at bounding box center [369, 217] width 436 height 393
click at [113, 58] on div "Status No active tasks You are ready to start receiving tasks. [PERSON_NAME] Av…" at bounding box center [86, 217] width 131 height 393
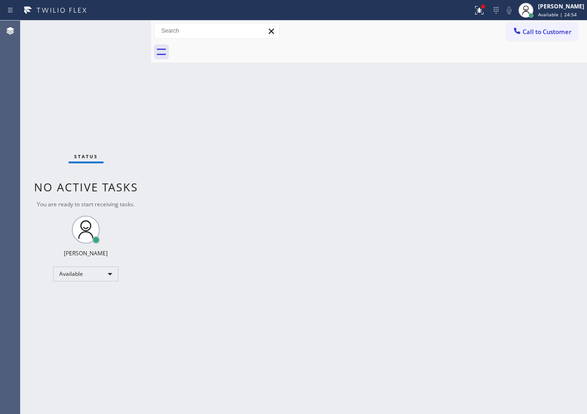
click at [113, 58] on div "Status No active tasks You are ready to start receiving tasks. [PERSON_NAME] Av…" at bounding box center [86, 217] width 131 height 393
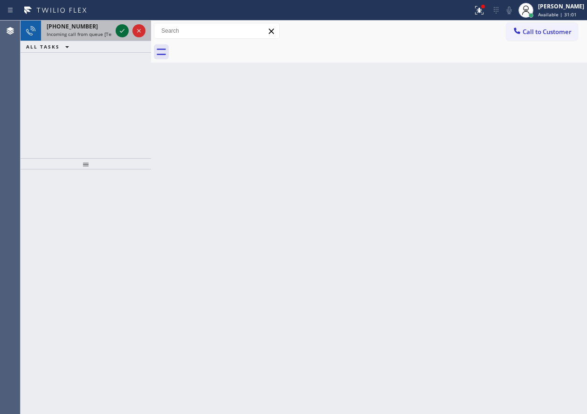
click at [118, 32] on icon at bounding box center [122, 30] width 11 height 11
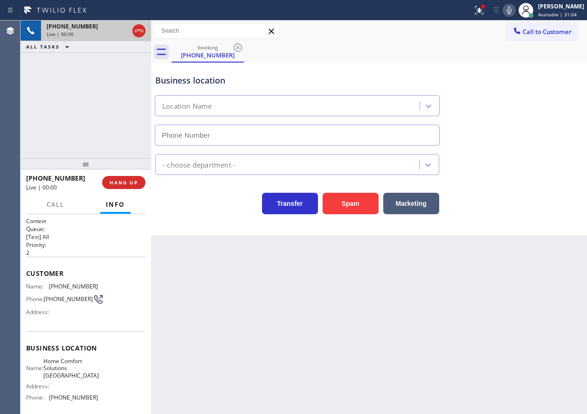
type input "[PHONE_NUMBER]"
click at [129, 179] on span "HANG UP" at bounding box center [124, 182] width 28 height 7
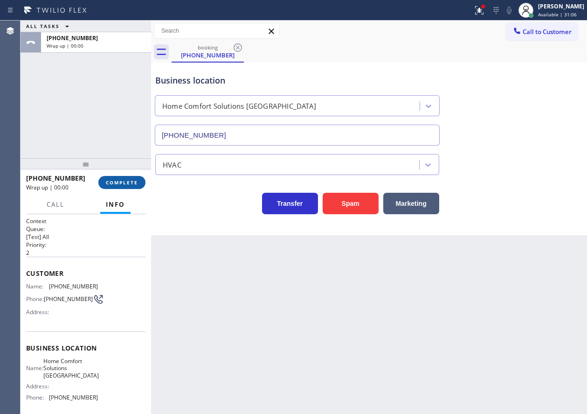
click at [129, 179] on span "COMPLETE" at bounding box center [122, 182] width 32 height 7
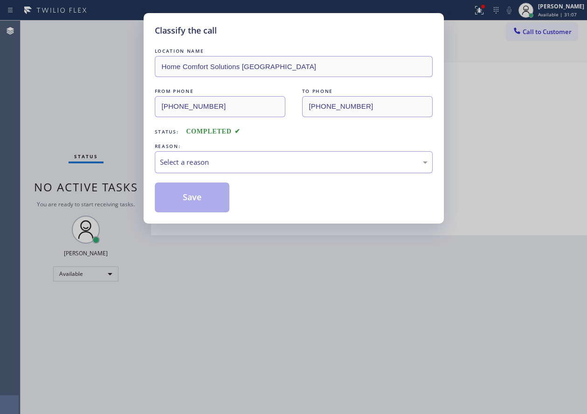
click at [223, 166] on div "Select a reason" at bounding box center [294, 162] width 268 height 11
click at [195, 201] on button "Save" at bounding box center [192, 197] width 75 height 30
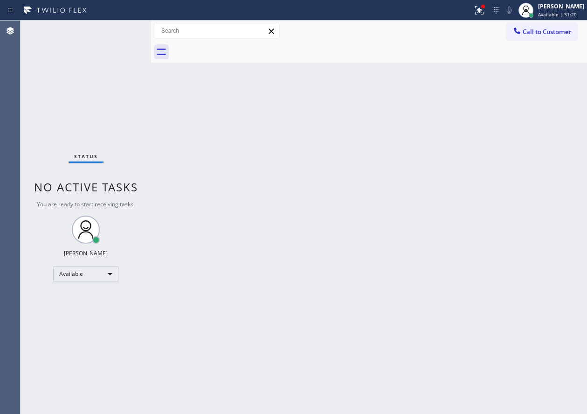
click at [487, 181] on div "Back to Dashboard Change Sender ID Customers Technicians Select a contact Outbo…" at bounding box center [369, 217] width 436 height 393
click at [517, 263] on div "Back to Dashboard Change Sender ID Customers Technicians Select a contact Outbo…" at bounding box center [369, 217] width 436 height 393
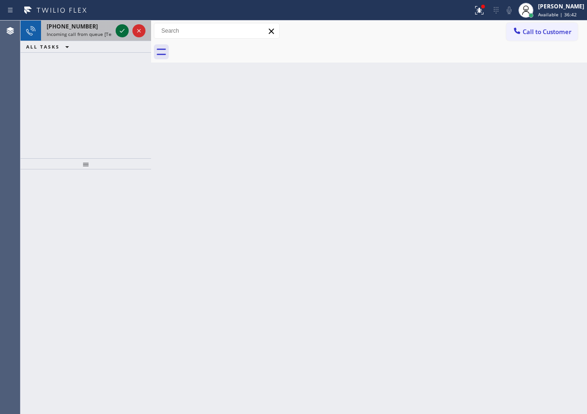
click at [120, 28] on icon at bounding box center [122, 30] width 11 height 11
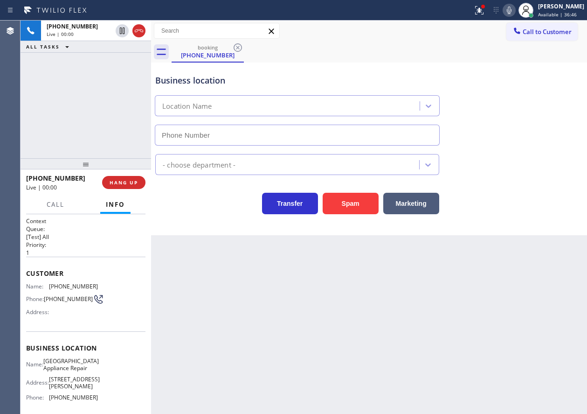
type input "[PHONE_NUMBER]"
click at [76, 362] on span "[GEOGRAPHIC_DATA] Appliance Repair" at bounding box center [71, 364] width 56 height 14
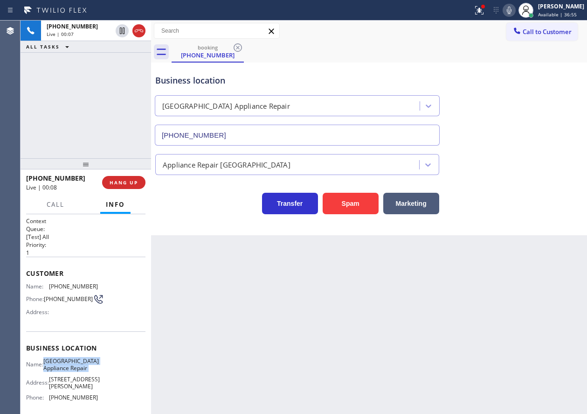
click at [76, 362] on span "[GEOGRAPHIC_DATA] Appliance Repair" at bounding box center [71, 364] width 56 height 14
copy span "[GEOGRAPHIC_DATA] Appliance Repair"
click at [302, 132] on input "[PHONE_NUMBER]" at bounding box center [297, 135] width 285 height 21
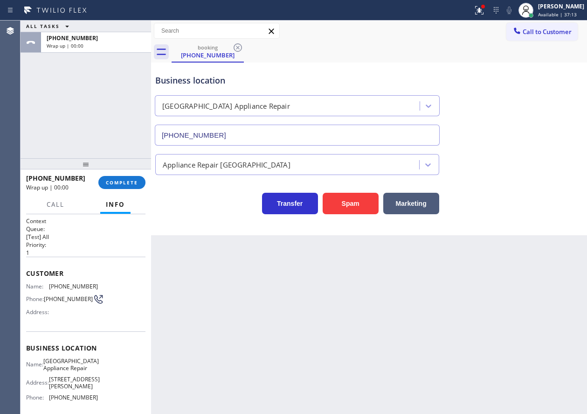
drag, startPoint x: 137, startPoint y: 183, endPoint x: 375, endPoint y: 185, distance: 238.4
click at [137, 183] on span "COMPLETE" at bounding box center [122, 182] width 32 height 7
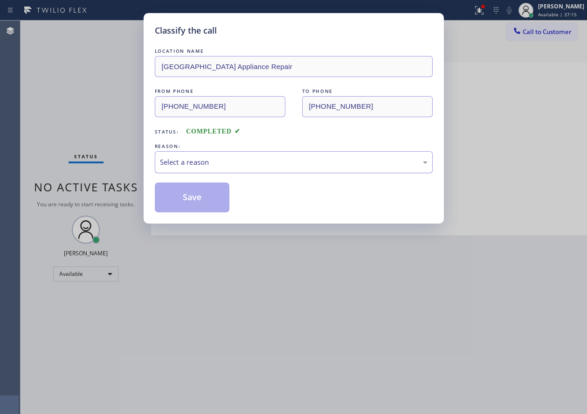
click at [253, 159] on div "Select a reason" at bounding box center [294, 162] width 268 height 11
click at [193, 197] on button "Save" at bounding box center [192, 197] width 75 height 30
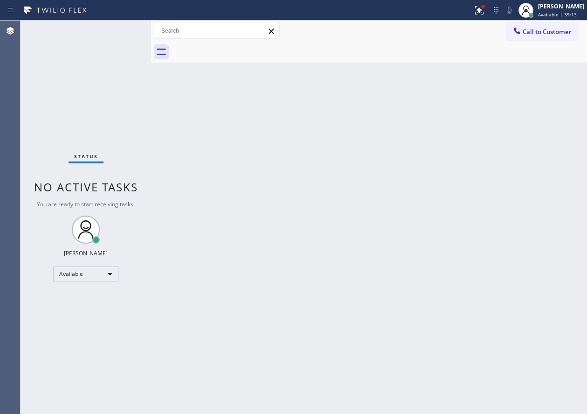
click at [537, 223] on div "Back to Dashboard Change Sender ID Customers Technicians Select a contact Outbo…" at bounding box center [369, 217] width 436 height 393
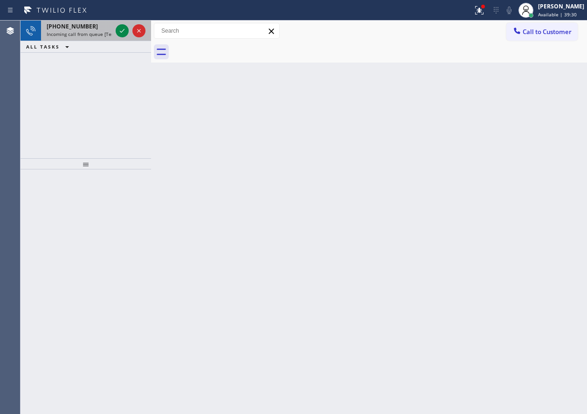
click at [100, 31] on span "Incoming call from queue [Test] All" at bounding box center [85, 34] width 77 height 7
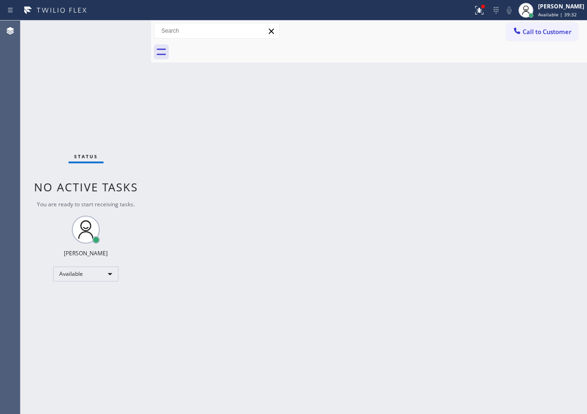
click at [104, 28] on div "Status No active tasks You are ready to start receiving tasks. [PERSON_NAME] Av…" at bounding box center [86, 217] width 131 height 393
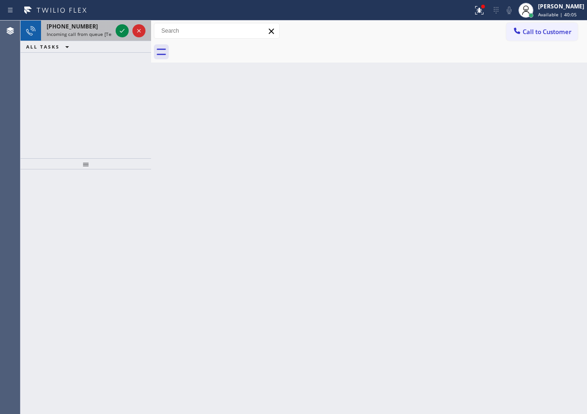
drag, startPoint x: 123, startPoint y: 28, endPoint x: 124, endPoint y: 39, distance: 10.8
click at [122, 28] on icon at bounding box center [122, 30] width 11 height 11
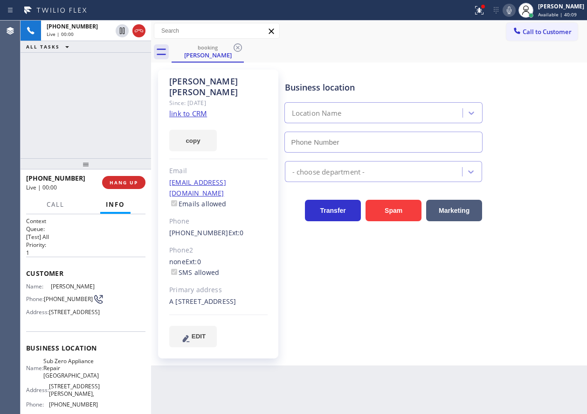
type input "[PHONE_NUMBER]"
click at [193, 109] on link "link to CRM" at bounding box center [188, 113] width 38 height 9
click at [83, 379] on span "Sub Zero Appliance Repair [GEOGRAPHIC_DATA]" at bounding box center [71, 367] width 56 height 21
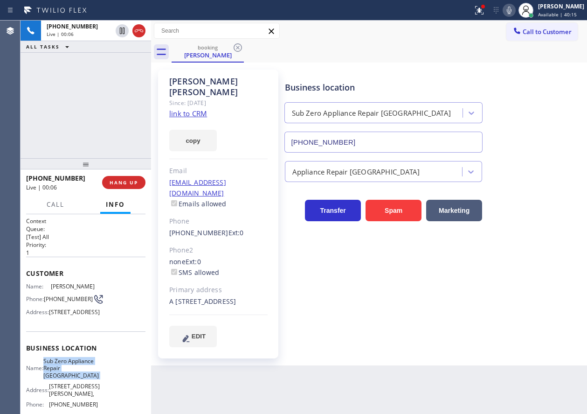
click at [83, 379] on span "Sub Zero Appliance Repair [GEOGRAPHIC_DATA]" at bounding box center [71, 367] width 56 height 21
copy span "Sub Zero Appliance Repair [GEOGRAPHIC_DATA]"
click at [400, 146] on input "[PHONE_NUMBER]" at bounding box center [384, 142] width 199 height 21
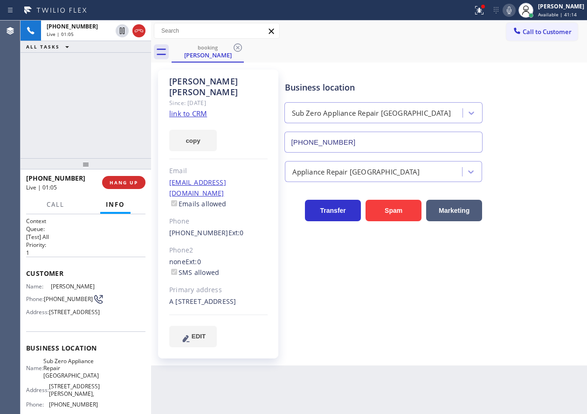
click at [515, 10] on icon at bounding box center [509, 10] width 11 height 11
click at [119, 30] on icon at bounding box center [122, 30] width 11 height 11
click at [549, 192] on div "Transfer Spam Marketing" at bounding box center [434, 206] width 302 height 30
click at [512, 11] on icon at bounding box center [509, 10] width 5 height 7
click at [120, 32] on icon at bounding box center [122, 30] width 11 height 11
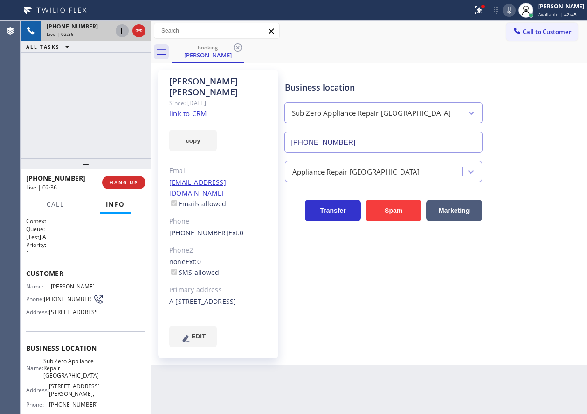
click at [500, 247] on div "Business location Sub Zero Appliance Repair [GEOGRAPHIC_DATA] [PHONE_NUMBER] Ap…" at bounding box center [434, 208] width 302 height 272
click at [478, 6] on div at bounding box center [479, 10] width 21 height 11
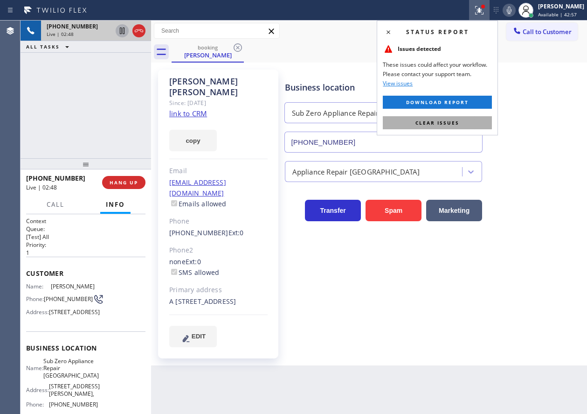
click at [437, 125] on span "Clear issues" at bounding box center [438, 122] width 44 height 7
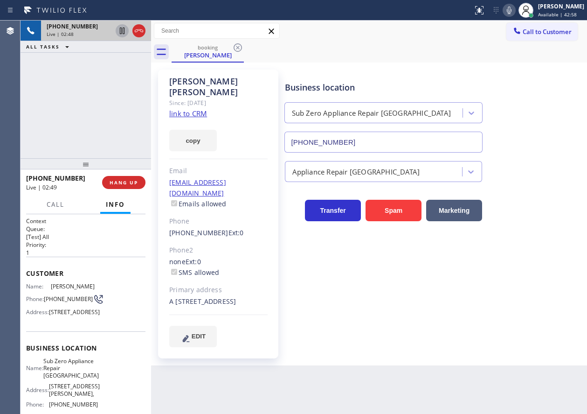
click at [556, 105] on div "Business location Sub Zero Appliance Repair [GEOGRAPHIC_DATA] [PHONE_NUMBER]" at bounding box center [434, 110] width 302 height 84
click at [130, 179] on button "HANG UP" at bounding box center [123, 182] width 43 height 13
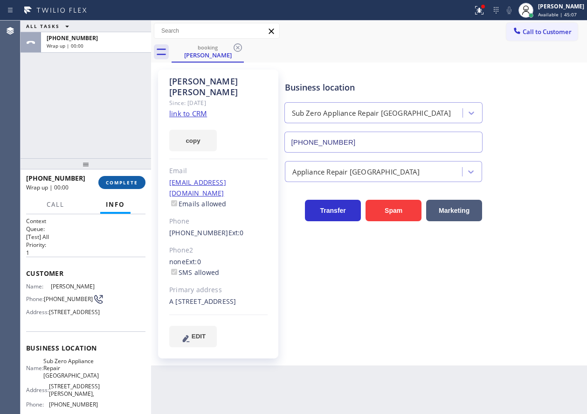
click at [130, 182] on span "COMPLETE" at bounding box center [122, 182] width 32 height 7
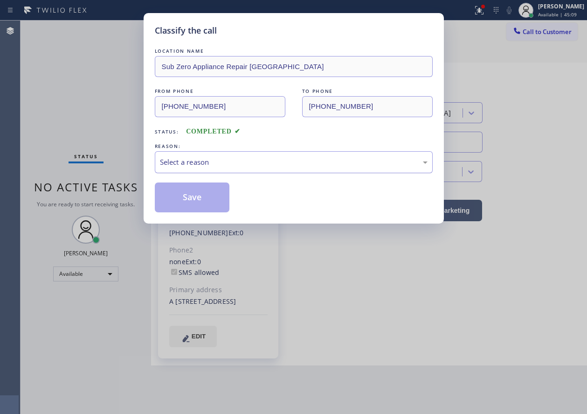
click at [307, 163] on div "Select a reason" at bounding box center [294, 162] width 268 height 11
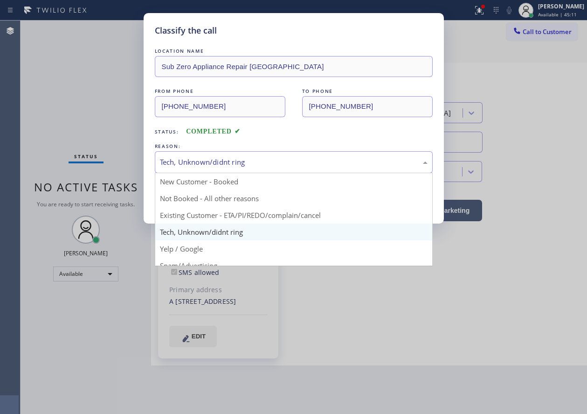
click at [207, 164] on div "Tech, Unknown/didnt ring" at bounding box center [294, 162] width 268 height 11
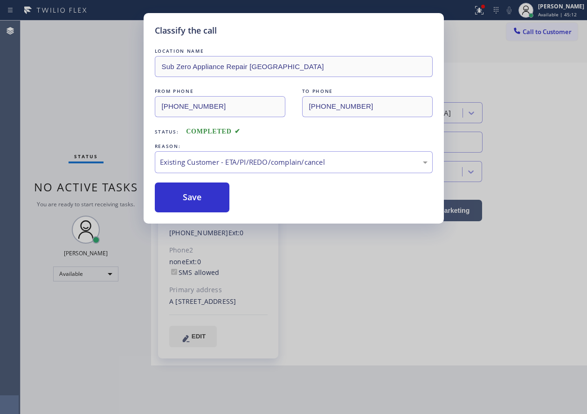
drag, startPoint x: 191, startPoint y: 198, endPoint x: 488, endPoint y: 250, distance: 301.6
click at [194, 198] on button "Save" at bounding box center [192, 197] width 75 height 30
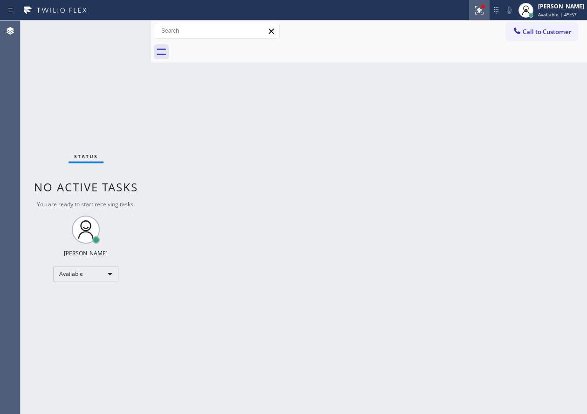
click at [482, 10] on icon at bounding box center [480, 8] width 6 height 3
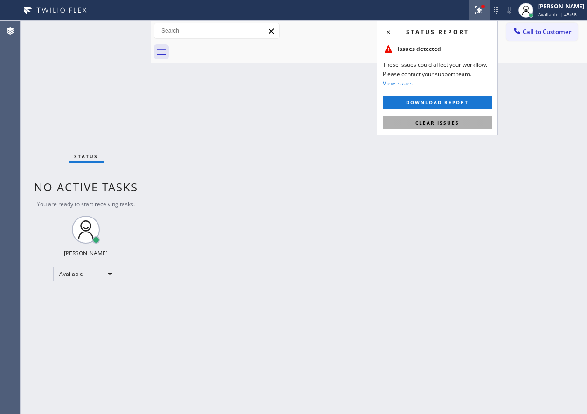
click at [463, 123] on button "Clear issues" at bounding box center [437, 122] width 109 height 13
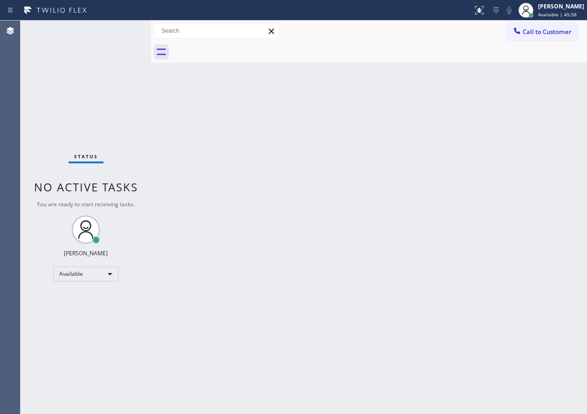
click at [342, 123] on div "Back to Dashboard Change Sender ID Customers Technicians Select a contact Outbo…" at bounding box center [369, 217] width 436 height 393
click at [545, 176] on div "Back to Dashboard Change Sender ID Customers Technicians Select a contact Outbo…" at bounding box center [369, 217] width 436 height 393
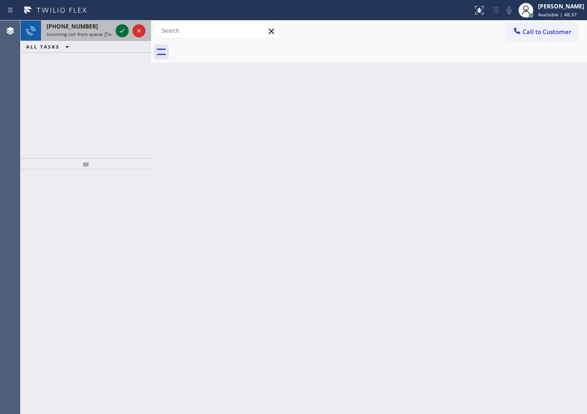
click at [119, 26] on icon at bounding box center [122, 30] width 11 height 11
drag, startPoint x: 530, startPoint y: 149, endPoint x: 463, endPoint y: 115, distance: 75.1
click at [530, 149] on div "Back to Dashboard Change Sender ID Customers Technicians Select a contact Outbo…" at bounding box center [369, 217] width 436 height 393
click at [123, 34] on icon at bounding box center [122, 30] width 11 height 11
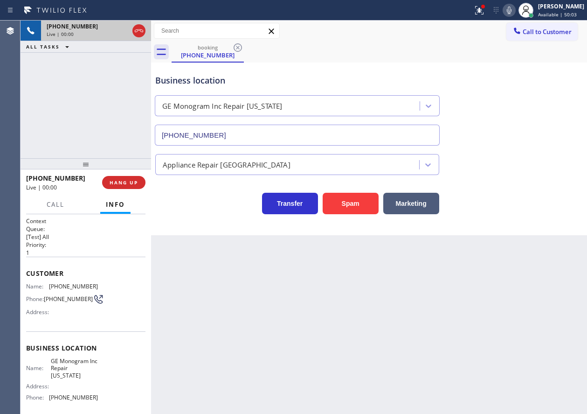
type input "[PHONE_NUMBER]"
click at [130, 183] on span "HANG UP" at bounding box center [124, 182] width 28 height 7
click at [132, 181] on span "HANG UP" at bounding box center [124, 182] width 28 height 7
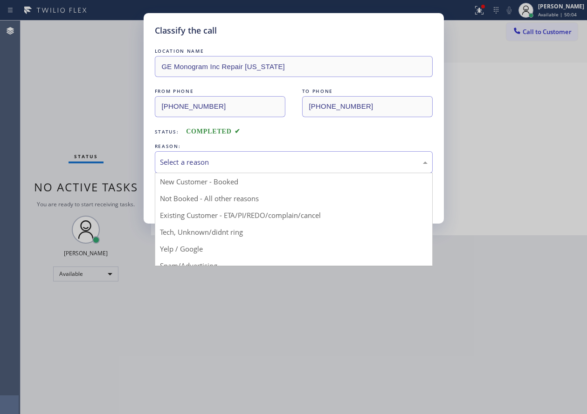
click at [214, 168] on div "Select a reason" at bounding box center [294, 162] width 278 height 22
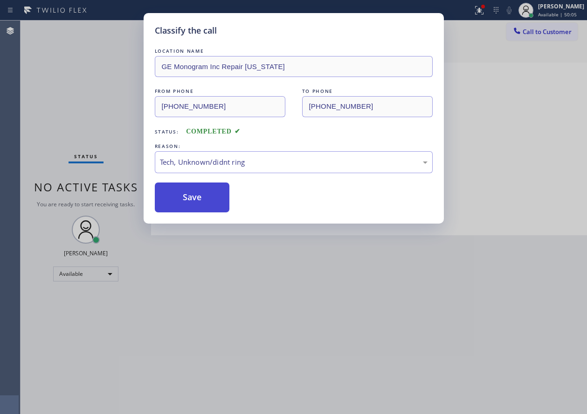
click at [210, 209] on button "Save" at bounding box center [192, 197] width 75 height 30
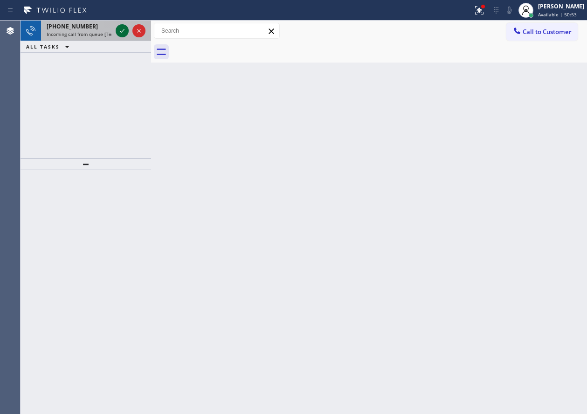
click at [119, 28] on icon at bounding box center [122, 30] width 11 height 11
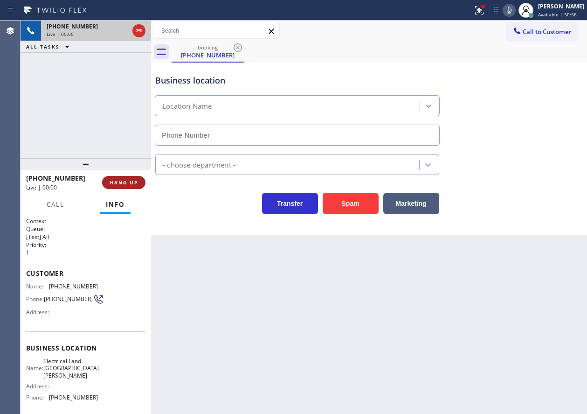
type input "[PHONE_NUMBER]"
click at [132, 184] on span "HANG UP" at bounding box center [124, 182] width 28 height 7
click at [136, 184] on span "HANG UP" at bounding box center [124, 182] width 28 height 7
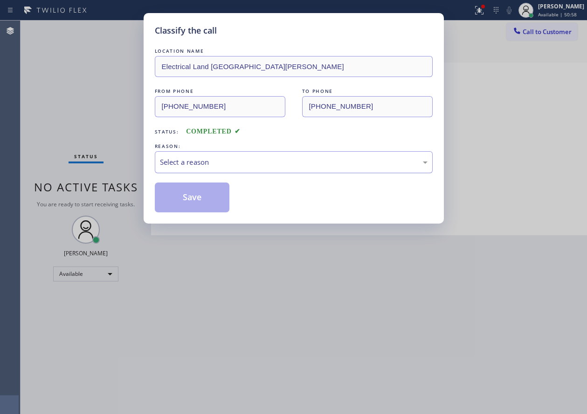
click at [222, 161] on div "Select a reason" at bounding box center [294, 162] width 268 height 11
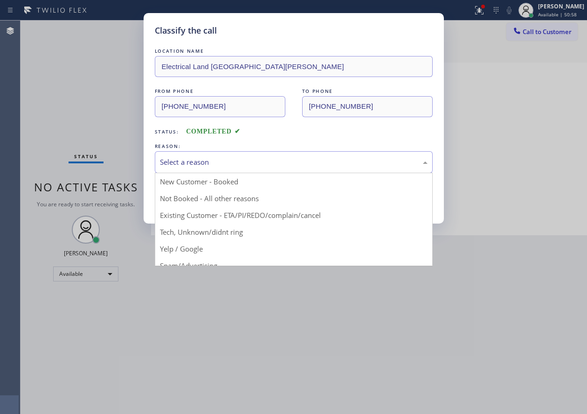
drag, startPoint x: 223, startPoint y: 234, endPoint x: 217, endPoint y: 213, distance: 21.7
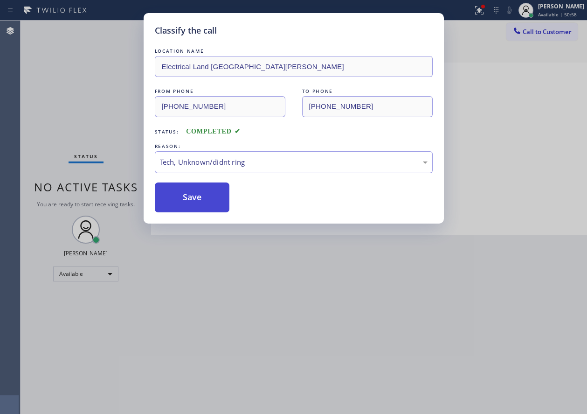
click at [210, 201] on button "Save" at bounding box center [192, 197] width 75 height 30
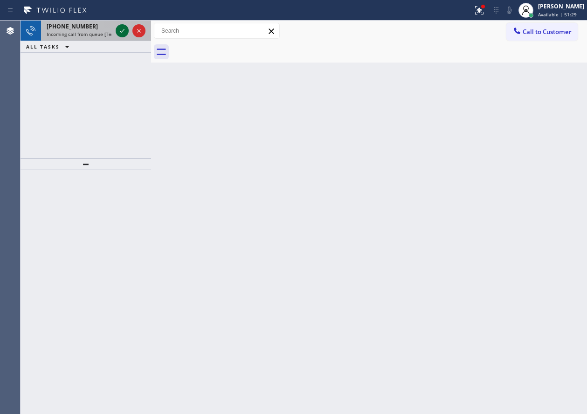
click at [118, 28] on icon at bounding box center [122, 30] width 11 height 11
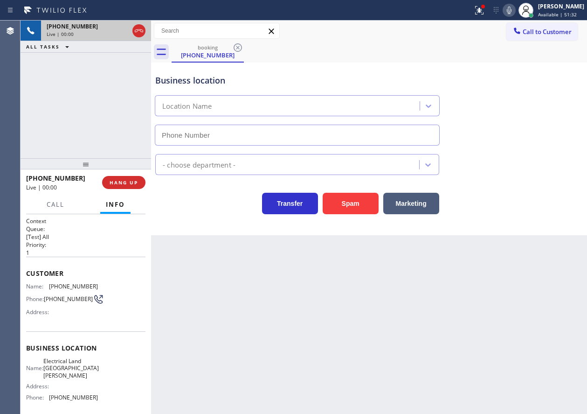
type input "[PHONE_NUMBER]"
click at [73, 370] on span "Electrical Land [GEOGRAPHIC_DATA][PERSON_NAME]" at bounding box center [71, 367] width 56 height 21
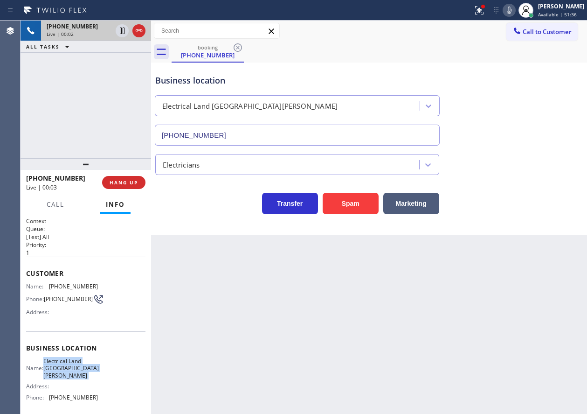
click at [73, 370] on span "Electrical Land [GEOGRAPHIC_DATA][PERSON_NAME]" at bounding box center [71, 367] width 56 height 21
click at [66, 394] on span "[PHONE_NUMBER]" at bounding box center [73, 397] width 49 height 7
click at [83, 283] on span "[PHONE_NUMBER]" at bounding box center [73, 286] width 49 height 7
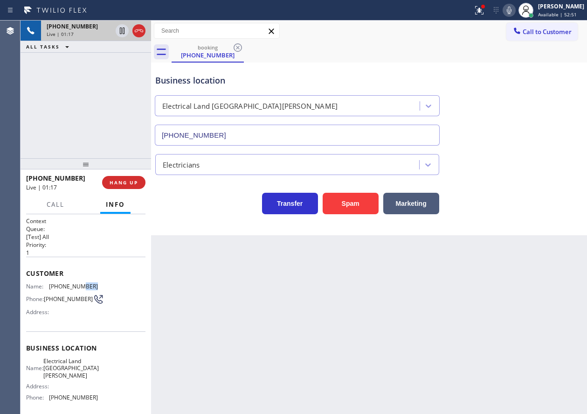
click at [83, 283] on span "[PHONE_NUMBER]" at bounding box center [73, 286] width 49 height 7
click at [127, 183] on span "HANG UP" at bounding box center [124, 182] width 28 height 7
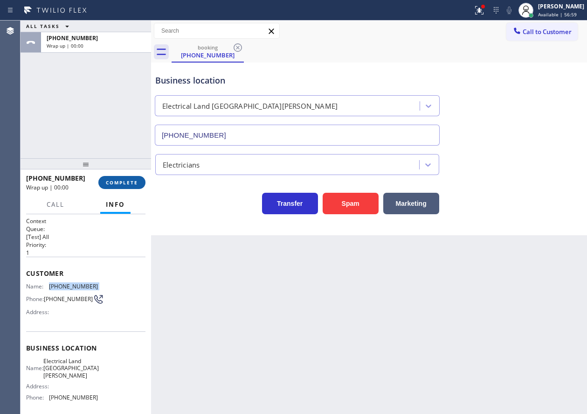
click at [128, 185] on span "COMPLETE" at bounding box center [122, 182] width 32 height 7
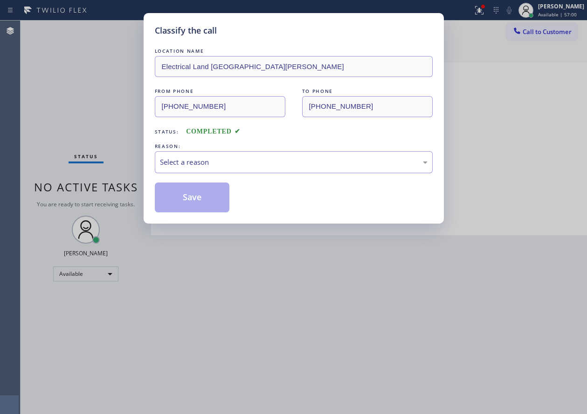
click at [242, 166] on div "Select a reason" at bounding box center [294, 162] width 268 height 11
click at [194, 193] on button "Save" at bounding box center [192, 197] width 75 height 30
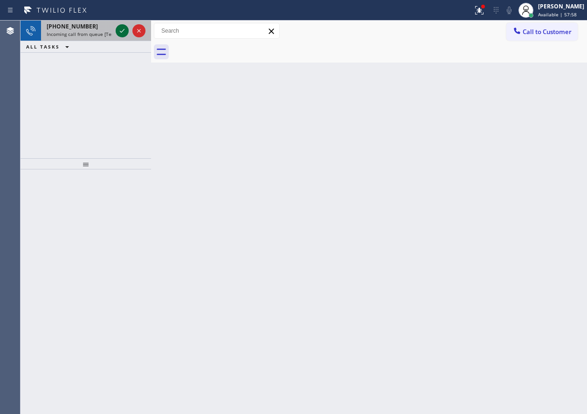
click at [118, 32] on icon at bounding box center [122, 30] width 11 height 11
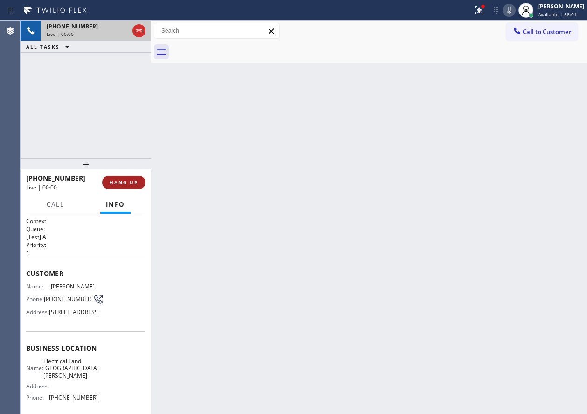
click at [120, 179] on span "HANG UP" at bounding box center [124, 182] width 28 height 7
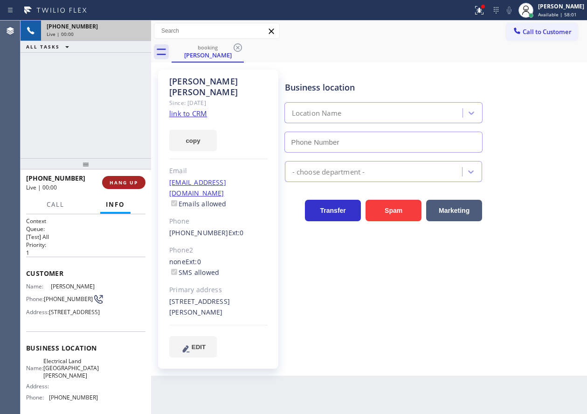
type input "[PHONE_NUMBER]"
click at [121, 181] on span "HANG UP" at bounding box center [124, 182] width 28 height 7
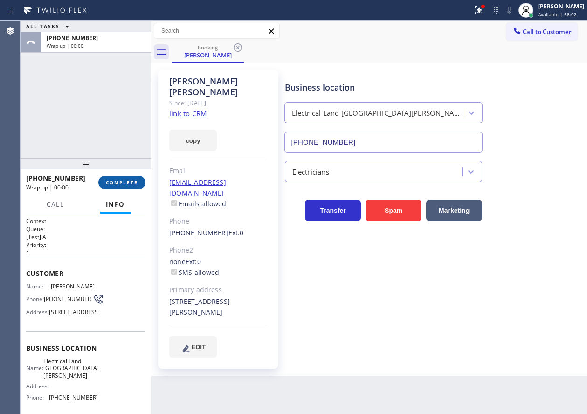
click at [125, 176] on button "COMPLETE" at bounding box center [121, 182] width 47 height 13
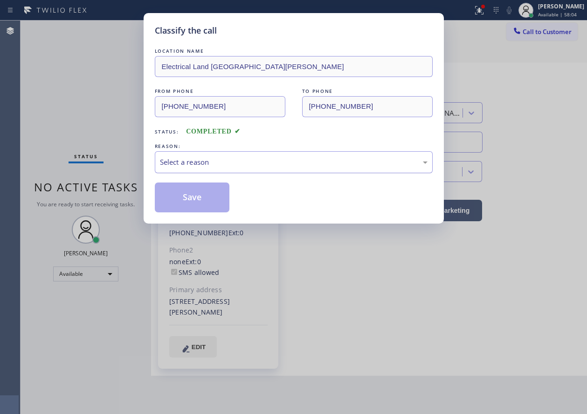
click at [241, 164] on div "Select a reason" at bounding box center [294, 162] width 268 height 11
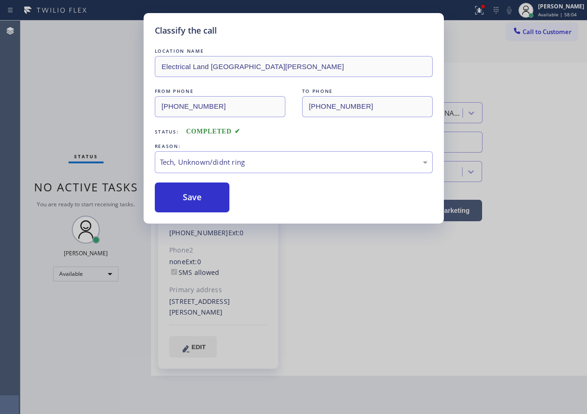
click at [195, 203] on button "Save" at bounding box center [192, 197] width 75 height 30
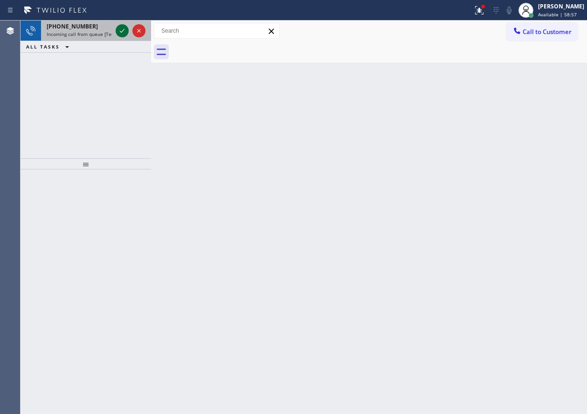
click at [120, 31] on icon at bounding box center [122, 30] width 11 height 11
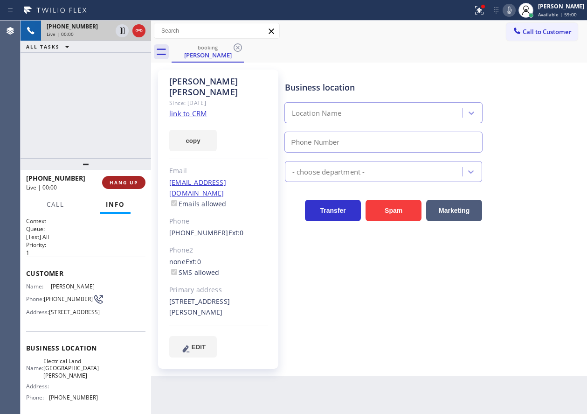
click at [130, 179] on span "HANG UP" at bounding box center [124, 182] width 28 height 7
type input "[PHONE_NUMBER]"
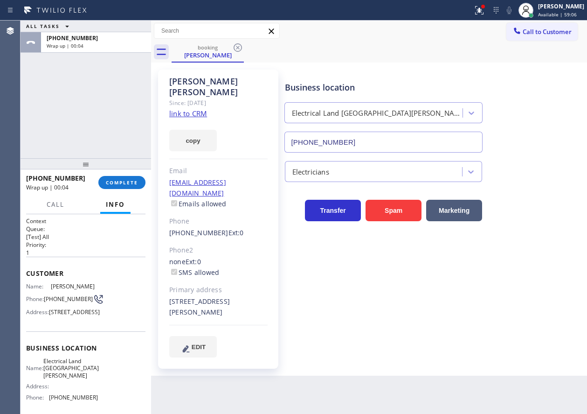
drag, startPoint x: 124, startPoint y: 178, endPoint x: 150, endPoint y: 178, distance: 26.1
click at [124, 178] on button "COMPLETE" at bounding box center [121, 182] width 47 height 13
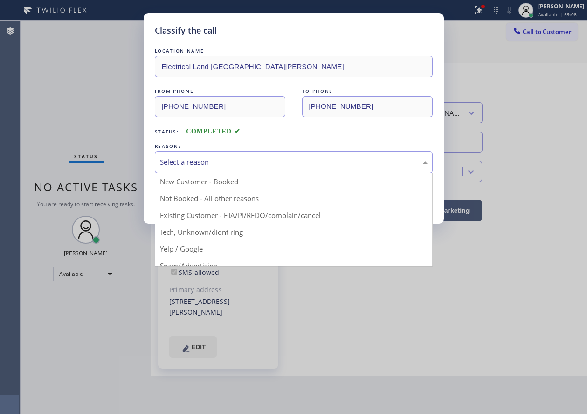
click at [183, 161] on div "Select a reason" at bounding box center [294, 162] width 268 height 11
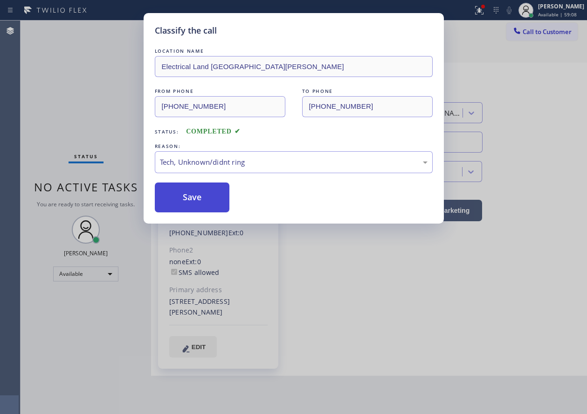
click at [193, 200] on button "Save" at bounding box center [192, 197] width 75 height 30
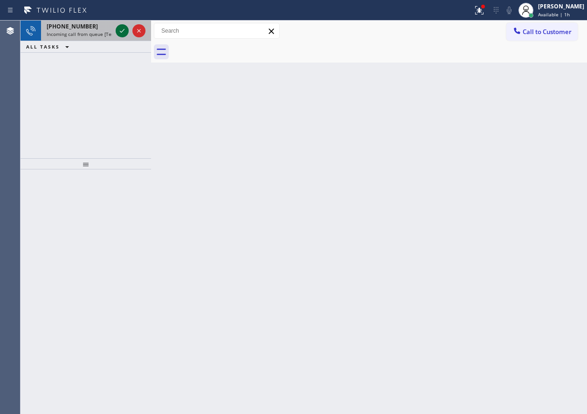
click at [117, 30] on icon at bounding box center [122, 30] width 11 height 11
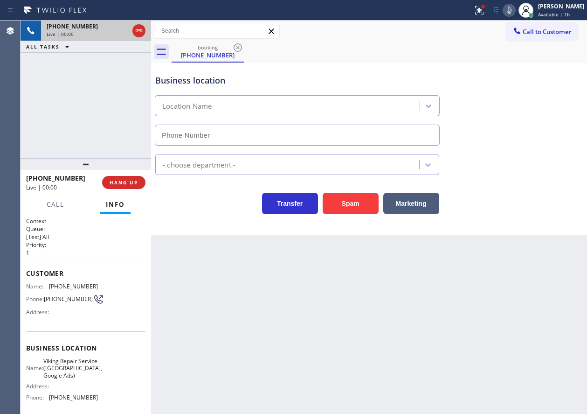
type input "[PHONE_NUMBER]"
click at [65, 379] on span "Viking Repair Service ([GEOGRAPHIC_DATA], Google Ads)" at bounding box center [72, 367] width 59 height 21
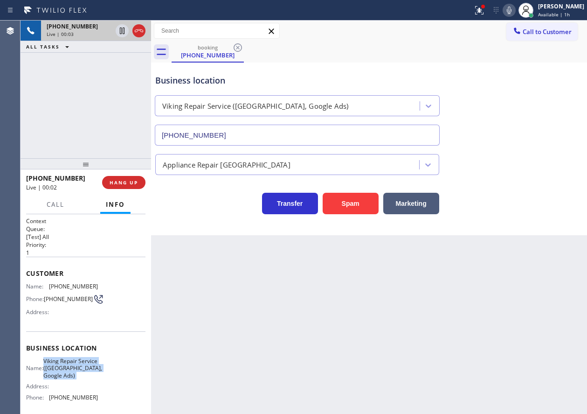
click at [65, 379] on span "Viking Repair Service ([GEOGRAPHIC_DATA], Google Ads)" at bounding box center [72, 367] width 59 height 21
click at [283, 136] on input "[PHONE_NUMBER]" at bounding box center [297, 135] width 285 height 21
click at [70, 290] on span "[PHONE_NUMBER]" at bounding box center [73, 286] width 49 height 7
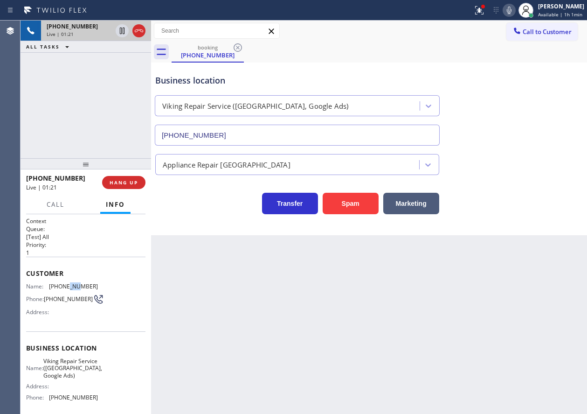
click at [70, 290] on span "[PHONE_NUMBER]" at bounding box center [73, 286] width 49 height 7
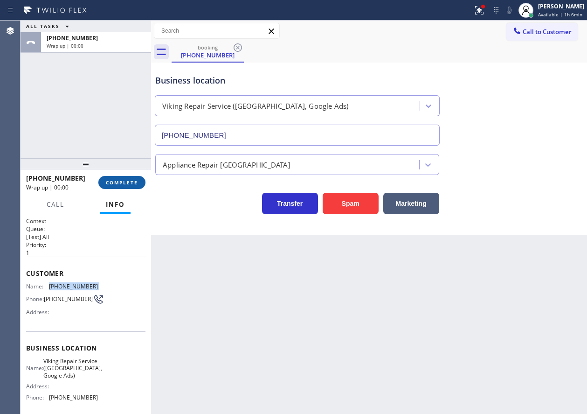
click at [126, 180] on span "COMPLETE" at bounding box center [122, 182] width 32 height 7
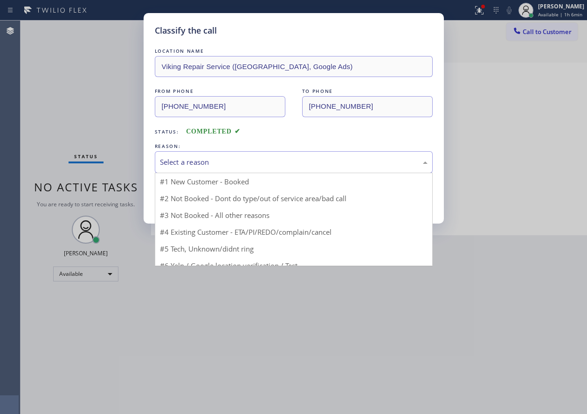
drag, startPoint x: 213, startPoint y: 159, endPoint x: 214, endPoint y: 168, distance: 9.3
click at [213, 160] on div "Select a reason" at bounding box center [294, 162] width 268 height 11
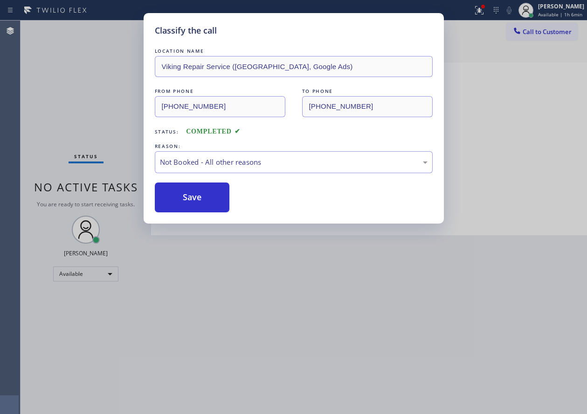
drag, startPoint x: 191, startPoint y: 199, endPoint x: 152, endPoint y: 6, distance: 196.5
click at [191, 198] on button "Save" at bounding box center [192, 197] width 75 height 30
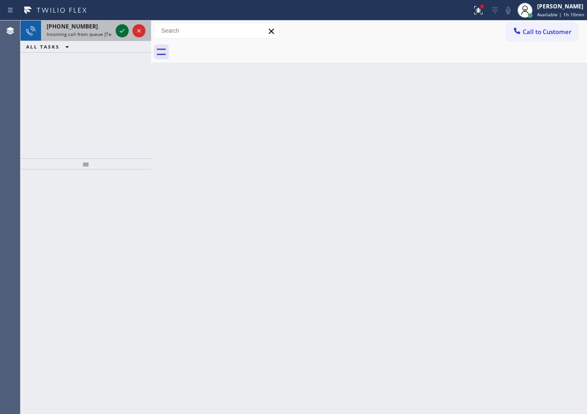
click at [124, 33] on icon at bounding box center [122, 30] width 11 height 11
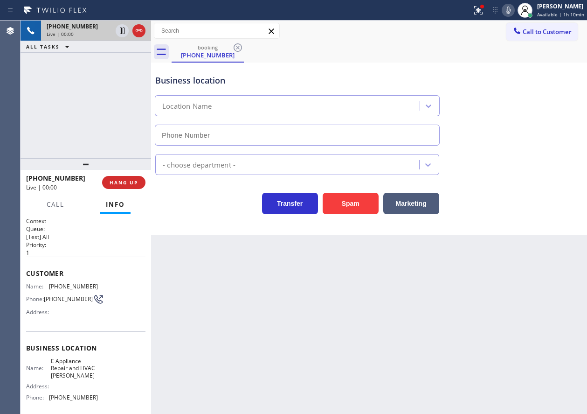
type input "[PHONE_NUMBER]"
click at [121, 182] on span "HANG UP" at bounding box center [124, 182] width 28 height 7
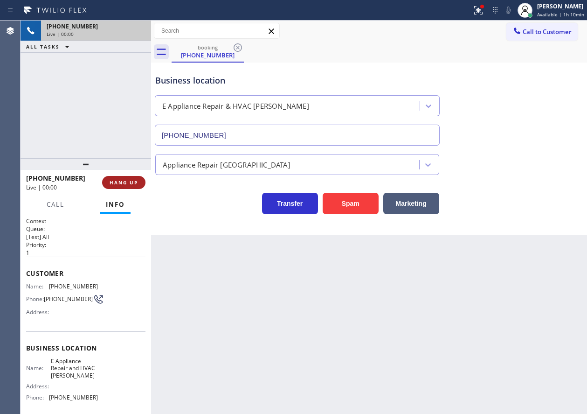
click at [122, 182] on span "HANG UP" at bounding box center [124, 182] width 28 height 7
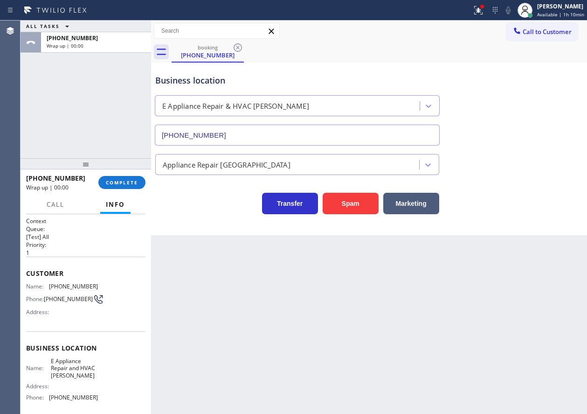
click at [108, 174] on div "[PHONE_NUMBER] Wrap up | 00:00 COMPLETE" at bounding box center [85, 182] width 119 height 24
click at [112, 175] on div "[PHONE_NUMBER] Wrap up | 00:00 COMPLETE" at bounding box center [85, 182] width 119 height 24
click at [112, 176] on button "COMPLETE" at bounding box center [121, 182] width 47 height 13
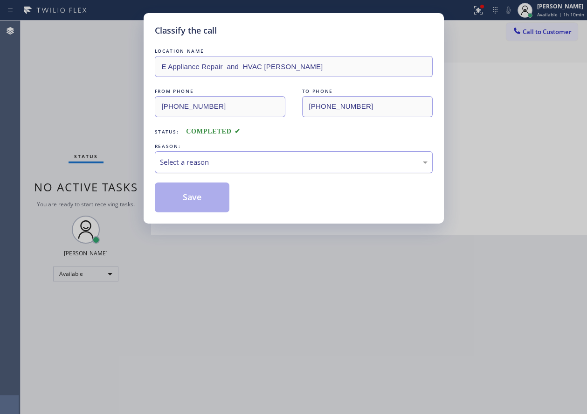
click at [244, 155] on div "Select a reason" at bounding box center [294, 162] width 278 height 22
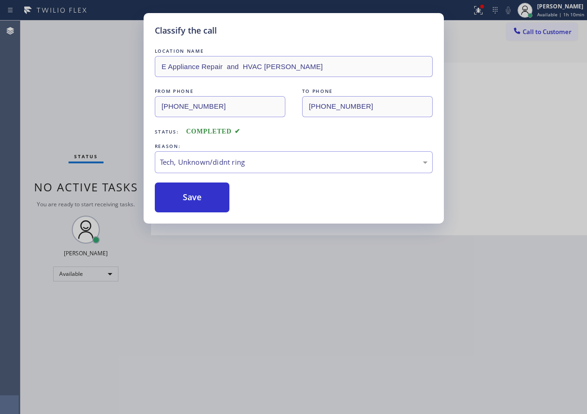
drag, startPoint x: 200, startPoint y: 206, endPoint x: 213, endPoint y: 241, distance: 37.9
click at [200, 205] on button "Save" at bounding box center [192, 197] width 75 height 30
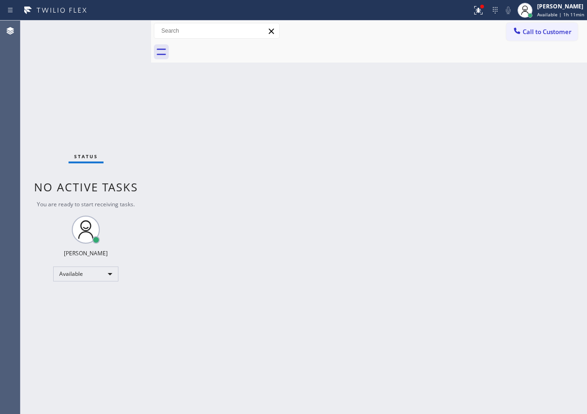
click at [507, 228] on div "Back to Dashboard Change Sender ID Customers Technicians Select a contact Outbo…" at bounding box center [369, 217] width 436 height 393
click at [526, 240] on div "Back to Dashboard Change Sender ID Customers Technicians Select a contact Outbo…" at bounding box center [369, 217] width 436 height 393
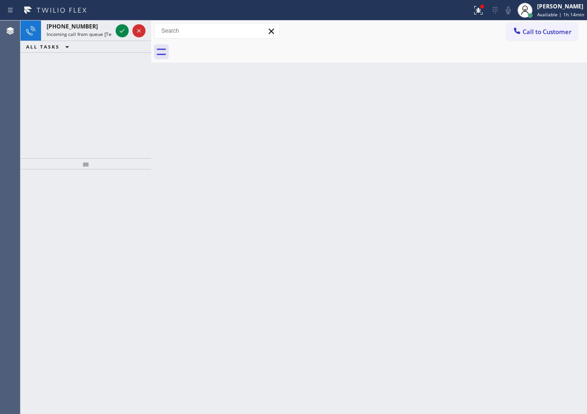
click at [531, 211] on div "Back to Dashboard Change Sender ID Customers Technicians Select a contact Outbo…" at bounding box center [369, 217] width 436 height 393
click at [122, 28] on icon at bounding box center [122, 30] width 11 height 11
click at [123, 30] on icon at bounding box center [122, 31] width 5 height 4
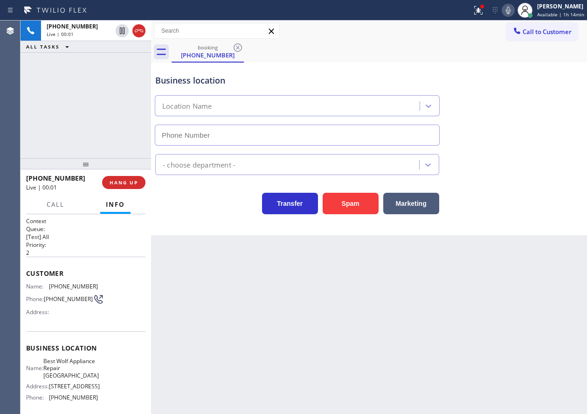
click at [83, 376] on span "Best Wolf Appliance Repair [GEOGRAPHIC_DATA]" at bounding box center [71, 367] width 56 height 21
type input "(___) ___-____"
click at [279, 137] on input "(___) ___-____" at bounding box center [297, 135] width 285 height 21
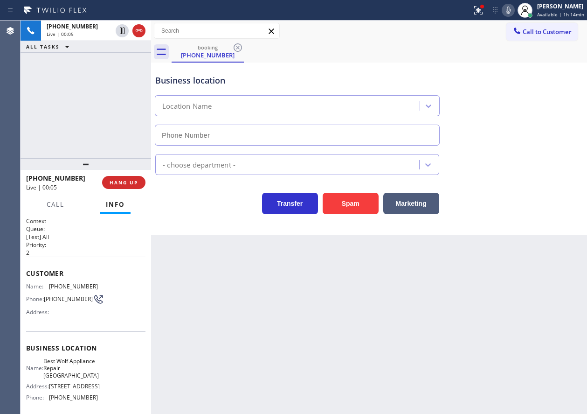
click at [74, 401] on span "[PHONE_NUMBER]" at bounding box center [73, 397] width 49 height 7
click at [197, 340] on div "Back to Dashboard Change Sender ID Customers Technicians Select a contact Outbo…" at bounding box center [369, 217] width 436 height 393
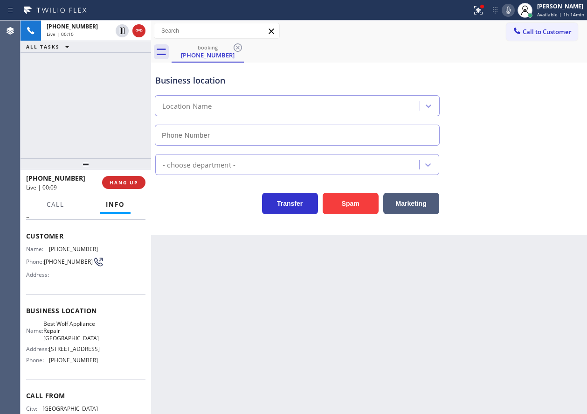
scroll to position [86, 0]
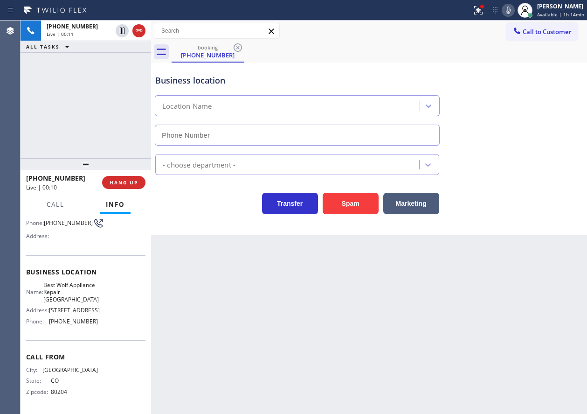
click at [75, 320] on span "[PHONE_NUMBER]" at bounding box center [73, 321] width 49 height 7
type input "[PHONE_NUMBER]"
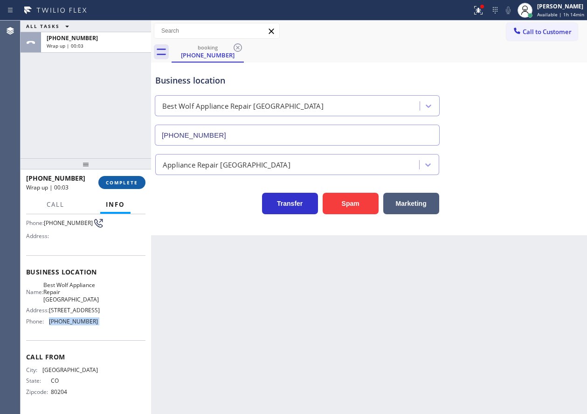
click at [127, 184] on span "COMPLETE" at bounding box center [122, 182] width 32 height 7
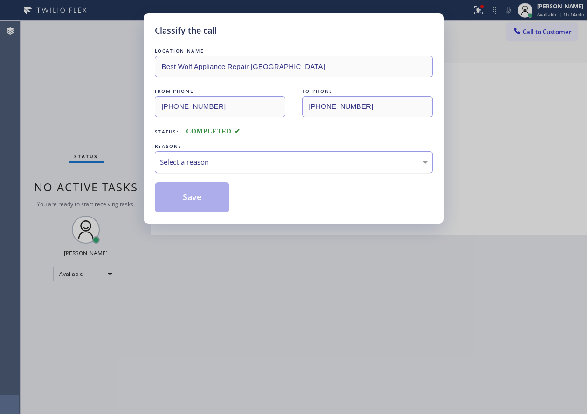
click at [219, 166] on div "Select a reason" at bounding box center [294, 162] width 268 height 11
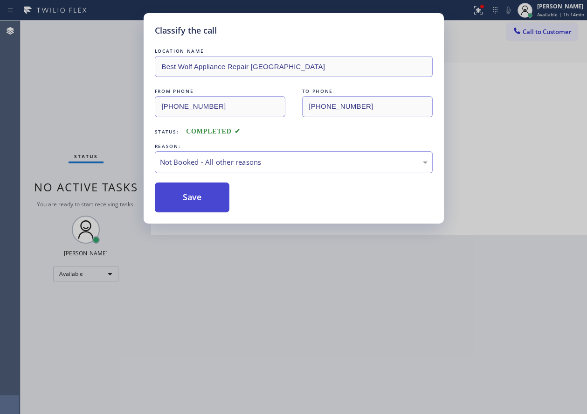
click at [181, 188] on button "Save" at bounding box center [192, 197] width 75 height 30
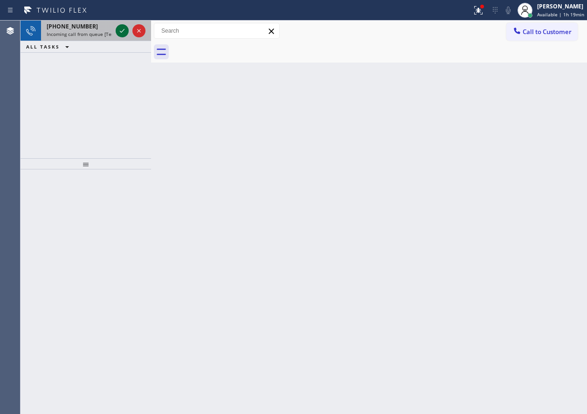
click at [123, 31] on icon at bounding box center [122, 31] width 5 height 4
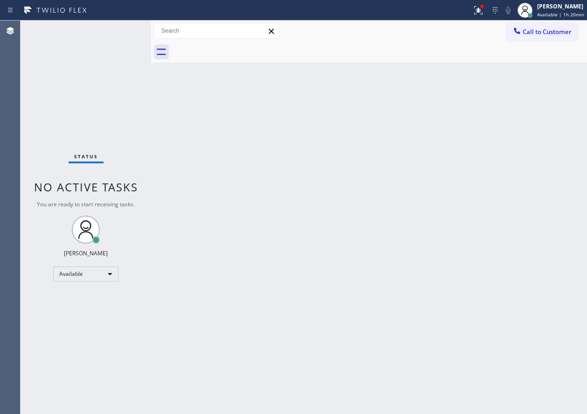
click at [129, 55] on div "Status No active tasks You are ready to start receiving tasks. [PERSON_NAME] Av…" at bounding box center [86, 217] width 131 height 393
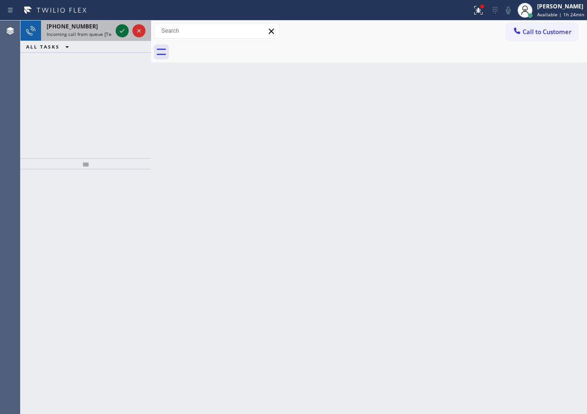
click at [118, 31] on icon at bounding box center [122, 30] width 11 height 11
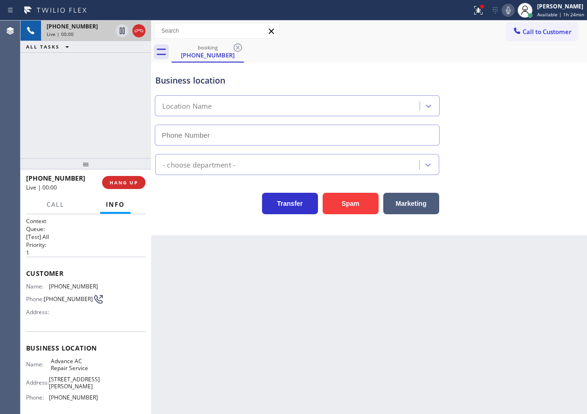
type input "[PHONE_NUMBER]"
click at [140, 175] on div "[PHONE_NUMBER] Live | 00:00 HANG UP" at bounding box center [85, 182] width 119 height 24
click at [139, 177] on button "HANG UP" at bounding box center [123, 182] width 43 height 13
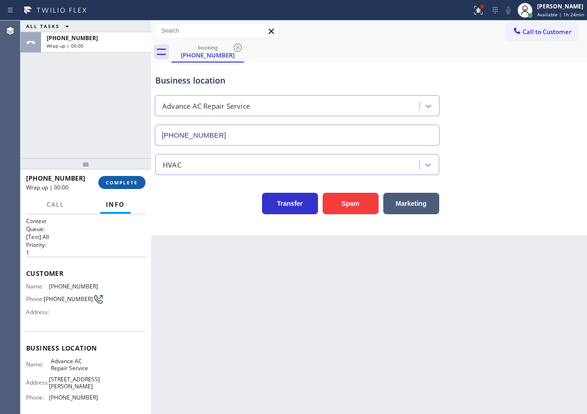
click at [133, 183] on span "COMPLETE" at bounding box center [122, 182] width 32 height 7
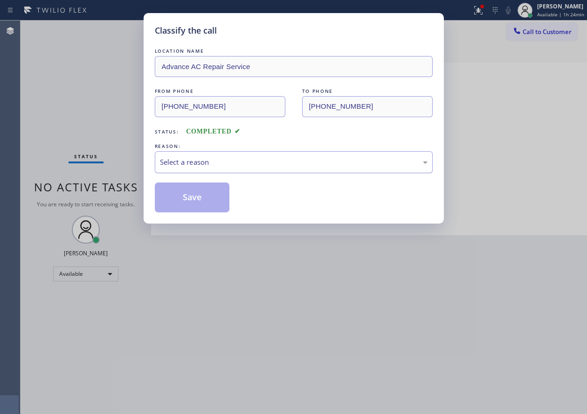
click at [200, 164] on div "Select a reason" at bounding box center [294, 162] width 268 height 11
click at [187, 201] on button "Save" at bounding box center [192, 197] width 75 height 30
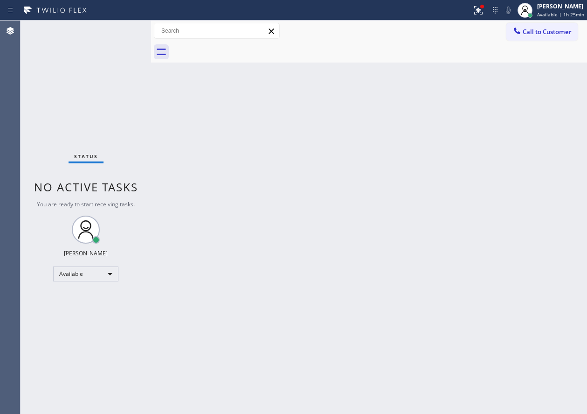
click at [525, 167] on div "Back to Dashboard Change Sender ID Customers Technicians Select a contact Outbo…" at bounding box center [369, 217] width 436 height 393
click at [558, 7] on div "[PERSON_NAME]" at bounding box center [560, 6] width 47 height 8
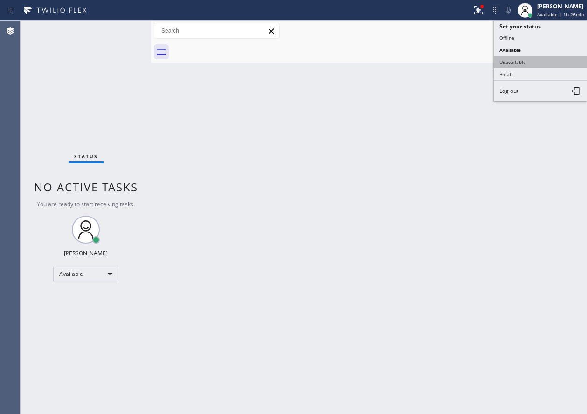
click at [531, 63] on button "Unavailable" at bounding box center [540, 62] width 93 height 12
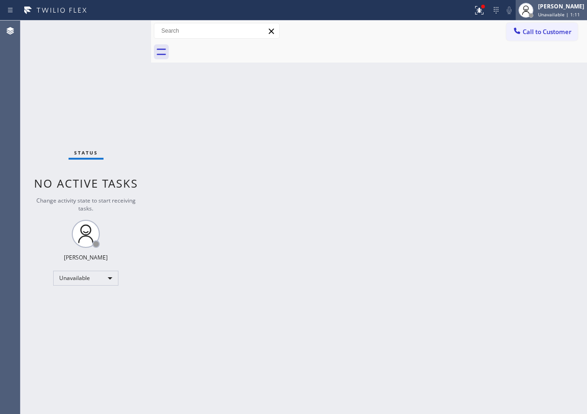
click at [555, 5] on div "[PERSON_NAME]" at bounding box center [561, 6] width 46 height 8
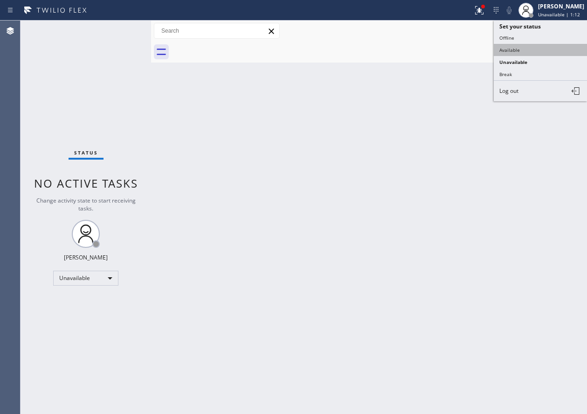
click at [545, 47] on button "Available" at bounding box center [540, 50] width 93 height 12
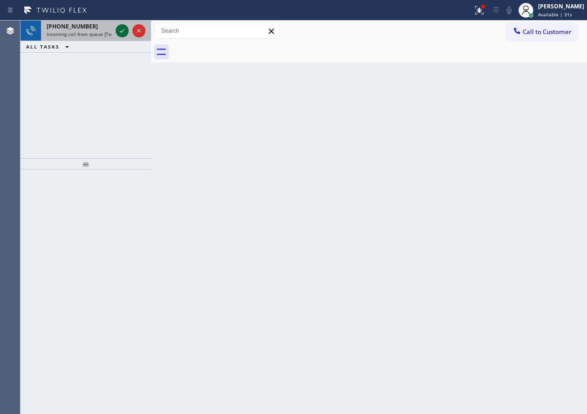
click at [120, 34] on icon at bounding box center [122, 30] width 11 height 11
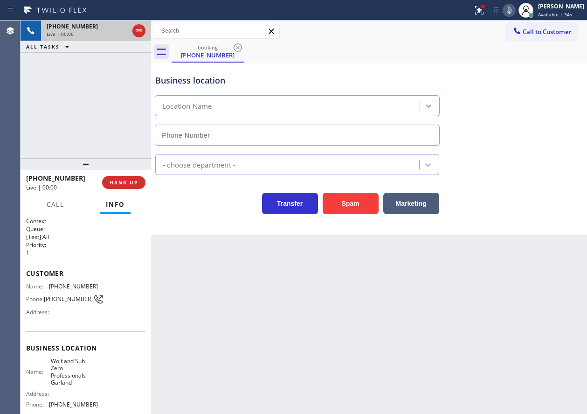
type input "[PHONE_NUMBER]"
click at [67, 376] on span "Wolf and Sub Zero Professionals Garland" at bounding box center [74, 371] width 47 height 29
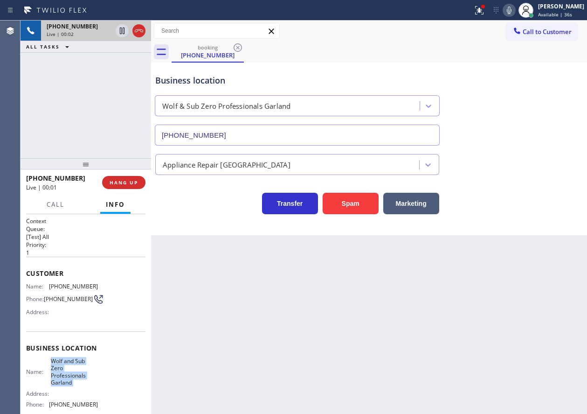
click at [67, 376] on span "Wolf and Sub Zero Professionals Garland" at bounding box center [74, 371] width 47 height 29
click at [252, 121] on div "[PHONE_NUMBER]" at bounding box center [297, 133] width 289 height 25
click at [252, 131] on input "[PHONE_NUMBER]" at bounding box center [297, 135] width 285 height 21
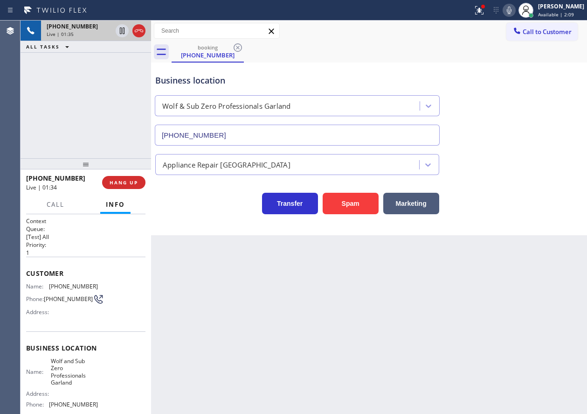
click at [68, 288] on span "[PHONE_NUMBER]" at bounding box center [73, 286] width 49 height 7
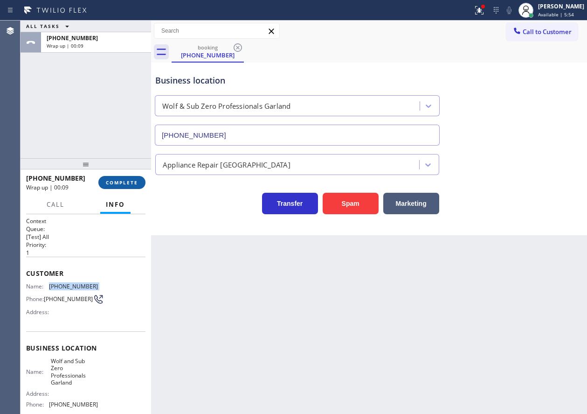
click at [120, 185] on span "COMPLETE" at bounding box center [122, 182] width 32 height 7
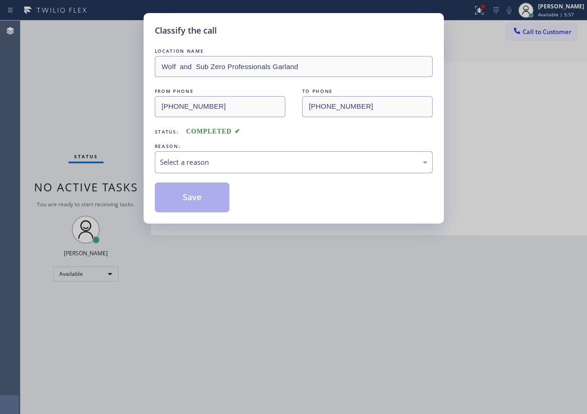
click at [229, 162] on div "Select a reason" at bounding box center [294, 162] width 268 height 11
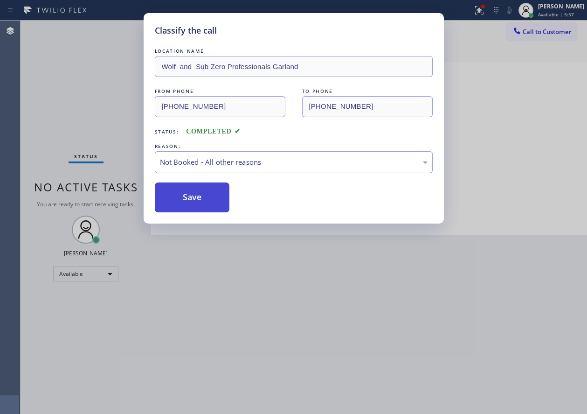
click at [198, 199] on button "Save" at bounding box center [192, 197] width 75 height 30
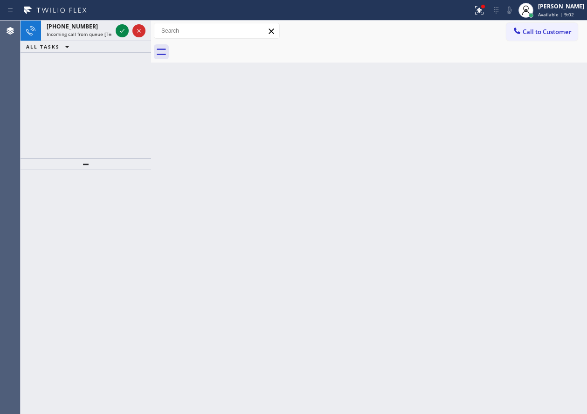
click at [555, 225] on div "Back to Dashboard Change Sender ID Customers Technicians Select a contact Outbo…" at bounding box center [369, 217] width 436 height 393
click at [121, 28] on icon at bounding box center [122, 30] width 11 height 11
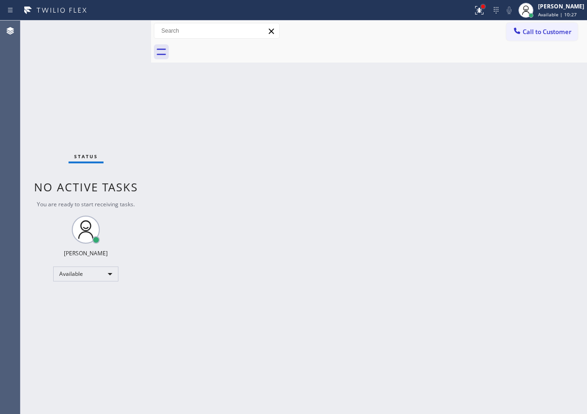
click at [486, 8] on div at bounding box center [483, 7] width 6 height 6
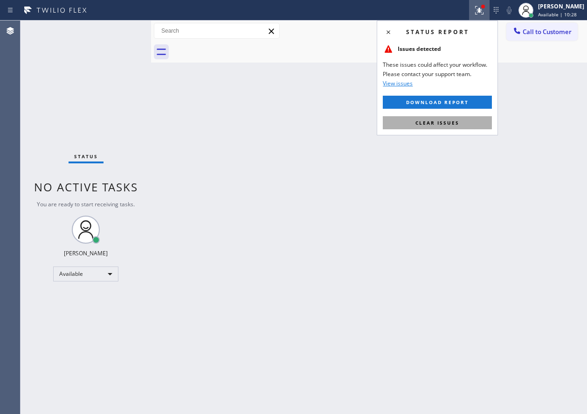
click at [486, 122] on button "Clear issues" at bounding box center [437, 122] width 109 height 13
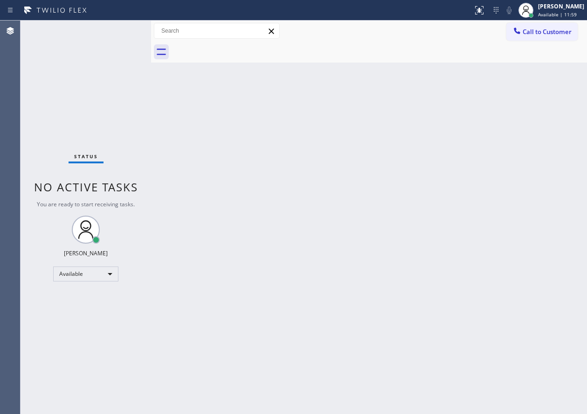
click at [495, 104] on div "Back to Dashboard Change Sender ID Customers Technicians Select a contact Outbo…" at bounding box center [369, 217] width 436 height 393
click at [571, 12] on span "Available | 12:08" at bounding box center [557, 14] width 39 height 7
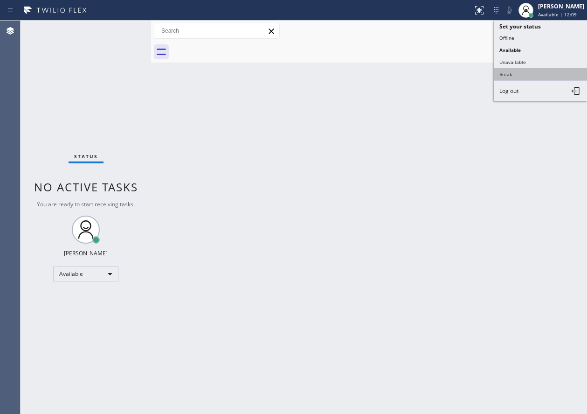
click at [527, 72] on button "Break" at bounding box center [540, 74] width 93 height 12
